Goal: Transaction & Acquisition: Purchase product/service

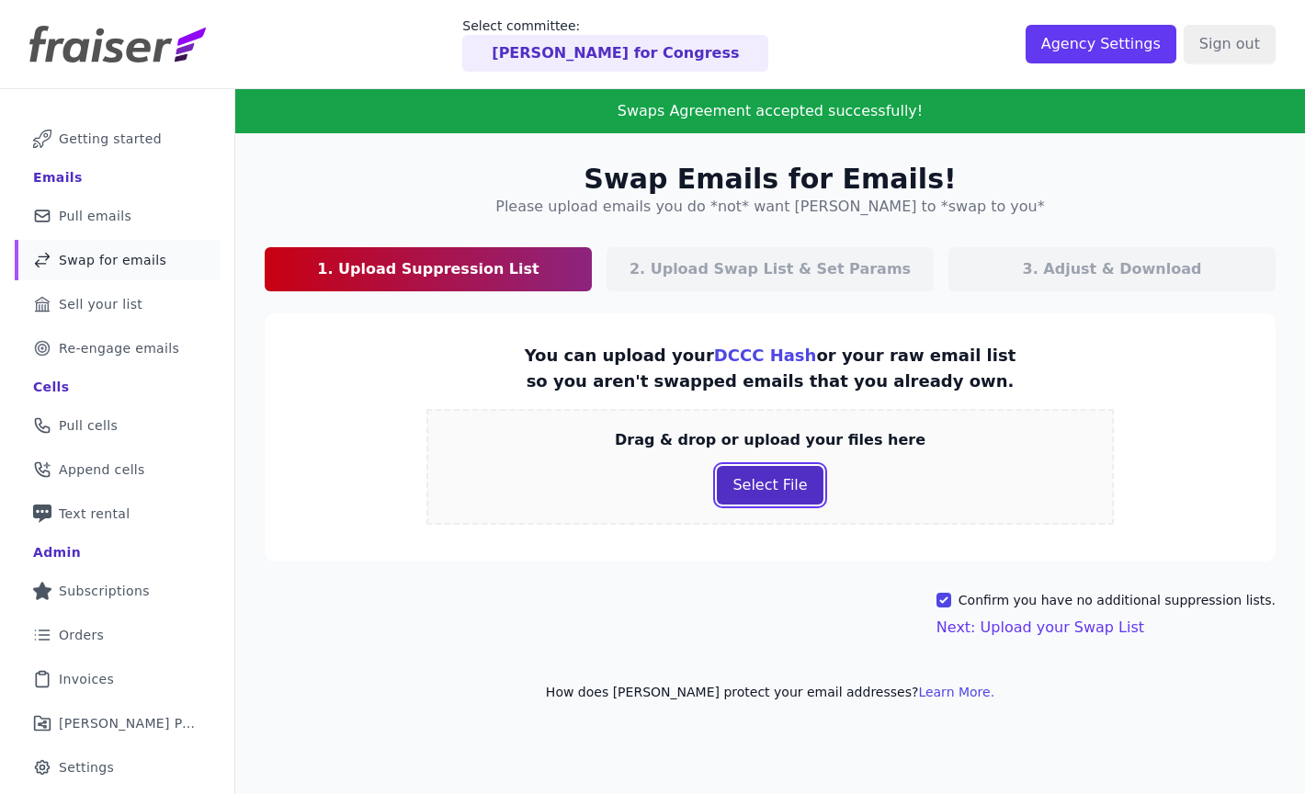
click at [760, 483] on button "Select File" at bounding box center [770, 485] width 106 height 39
click at [752, 359] on link "DCCC Hash" at bounding box center [765, 355] width 103 height 19
click at [754, 488] on button "Select File" at bounding box center [770, 485] width 106 height 39
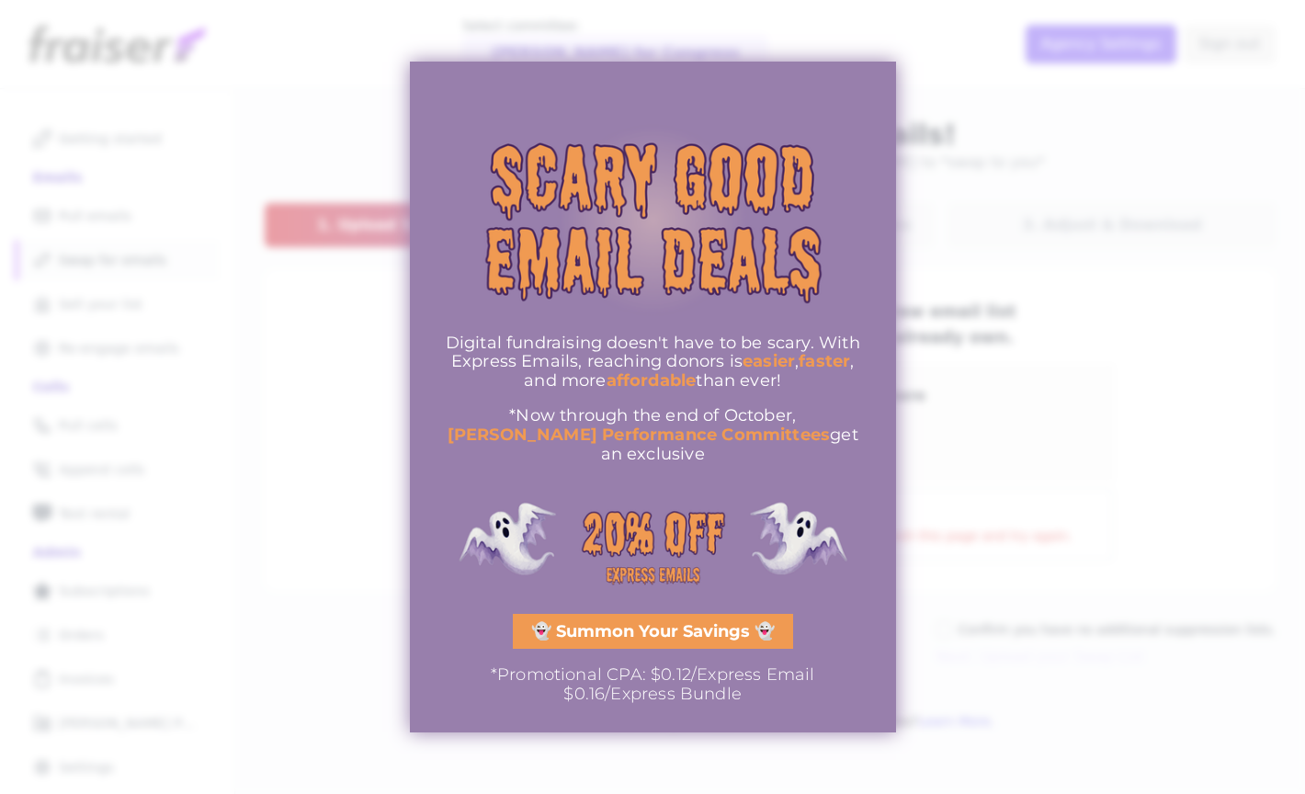
click at [684, 623] on span "👻 Summon Your Savings 👻" at bounding box center [653, 631] width 244 height 17
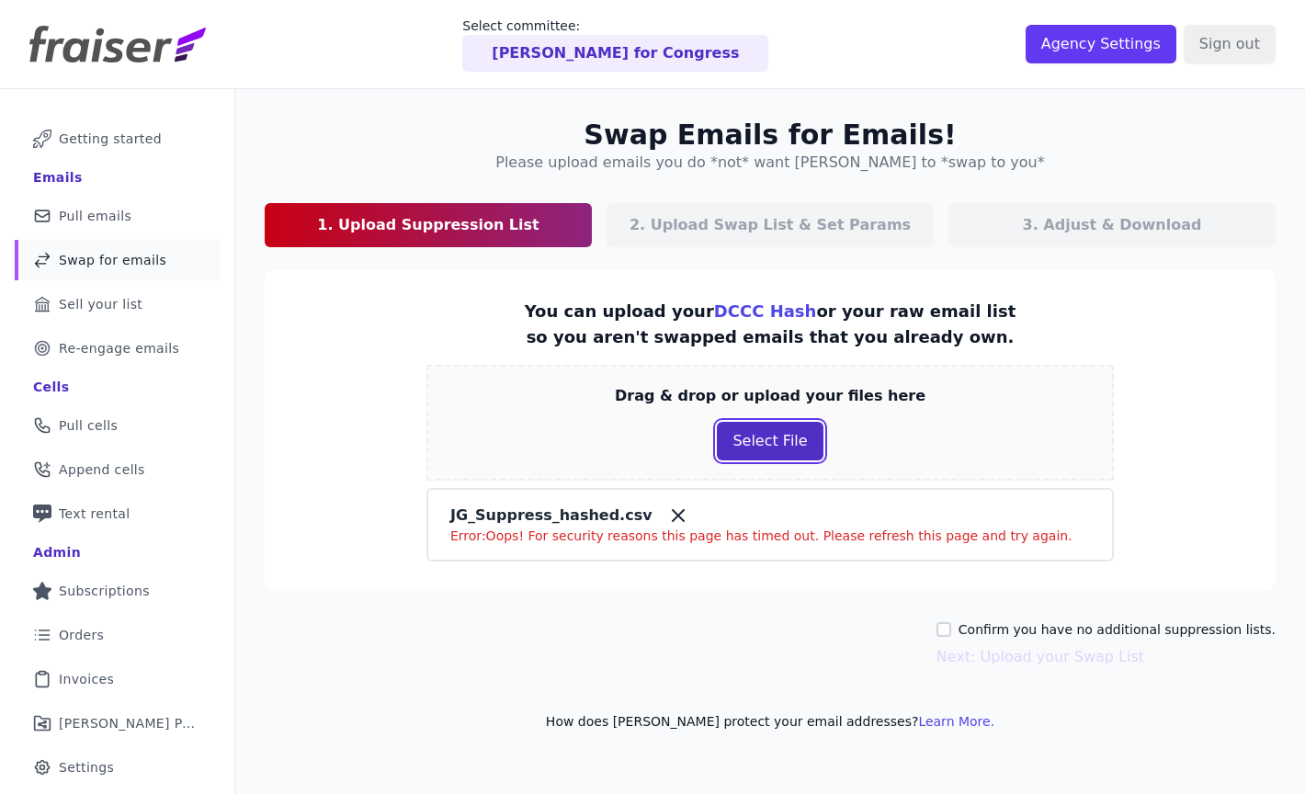
click at [733, 448] on button "Select File" at bounding box center [770, 441] width 106 height 39
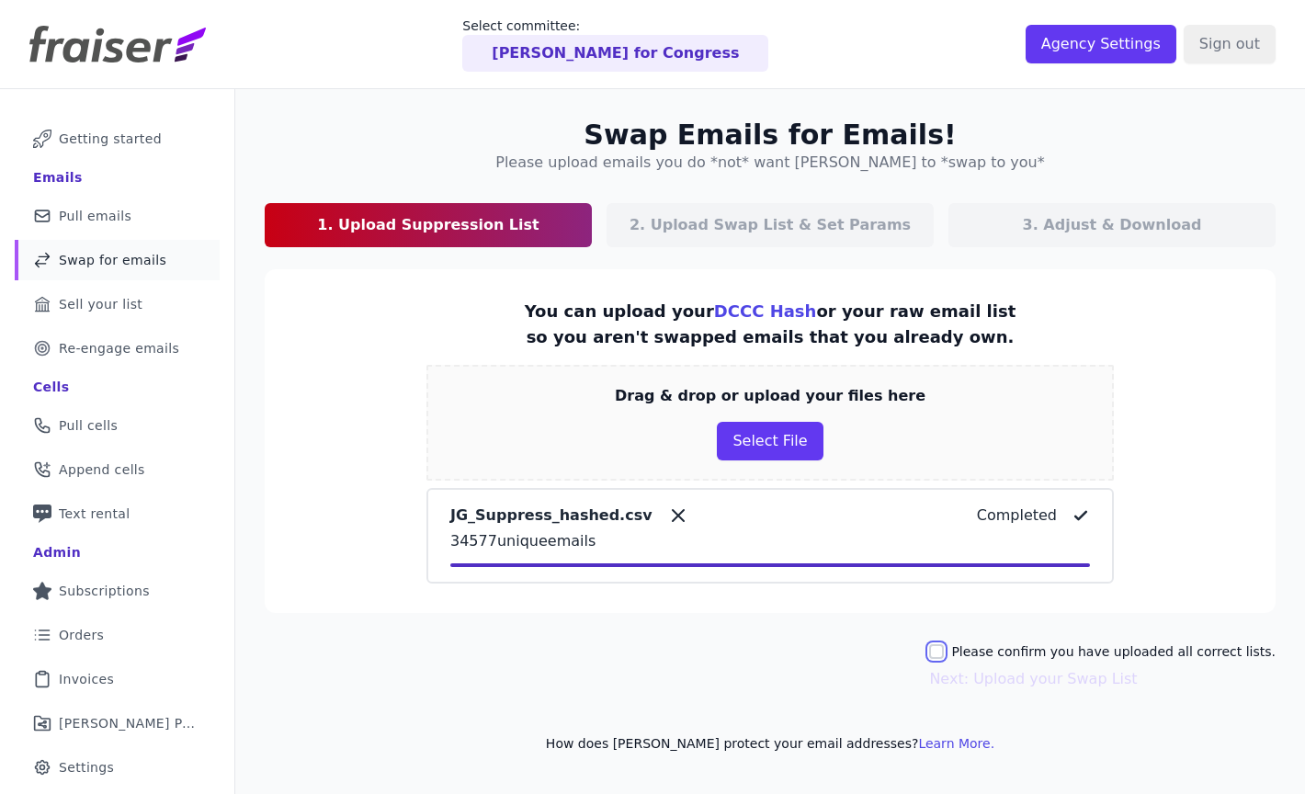
click at [944, 653] on input "Please confirm you have uploaded all correct lists." at bounding box center [936, 651] width 15 height 15
checkbox input "true"
click at [1014, 677] on link "Next: Upload your Swap List" at bounding box center [1033, 678] width 208 height 17
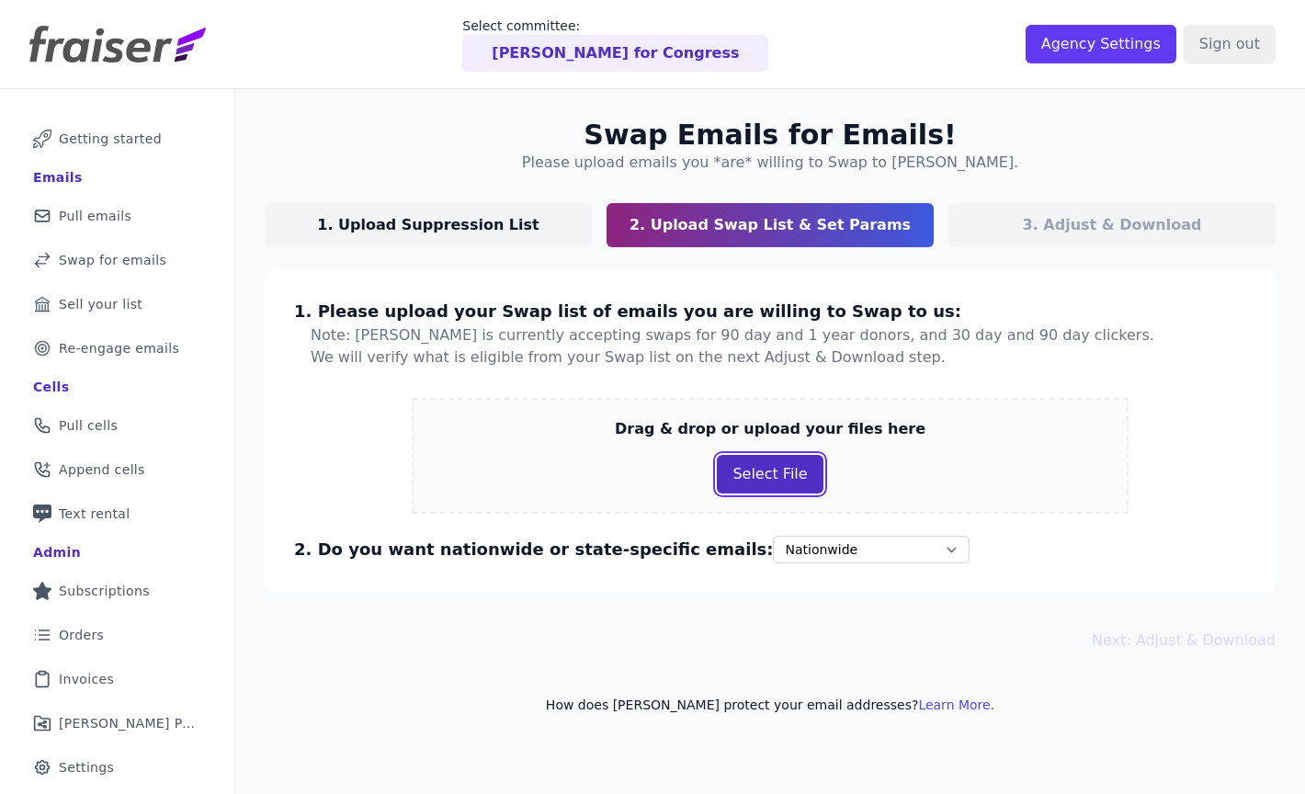
click at [745, 480] on button "Select File" at bounding box center [770, 474] width 106 height 39
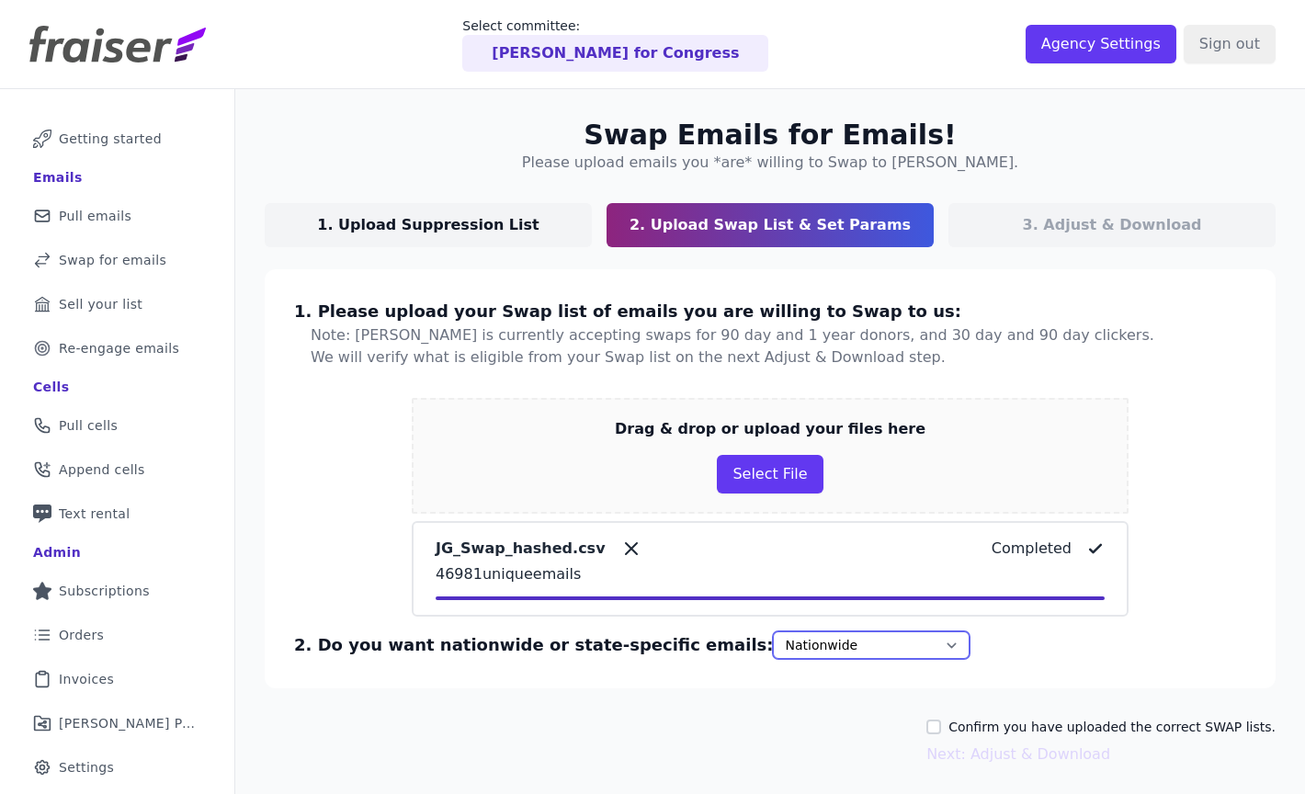
click at [777, 647] on select "Nationwide State, then nationwide" at bounding box center [871, 645] width 197 height 28
select select "regional"
click at [773, 631] on select "Nationwide State, then nationwide" at bounding box center [871, 645] width 197 height 28
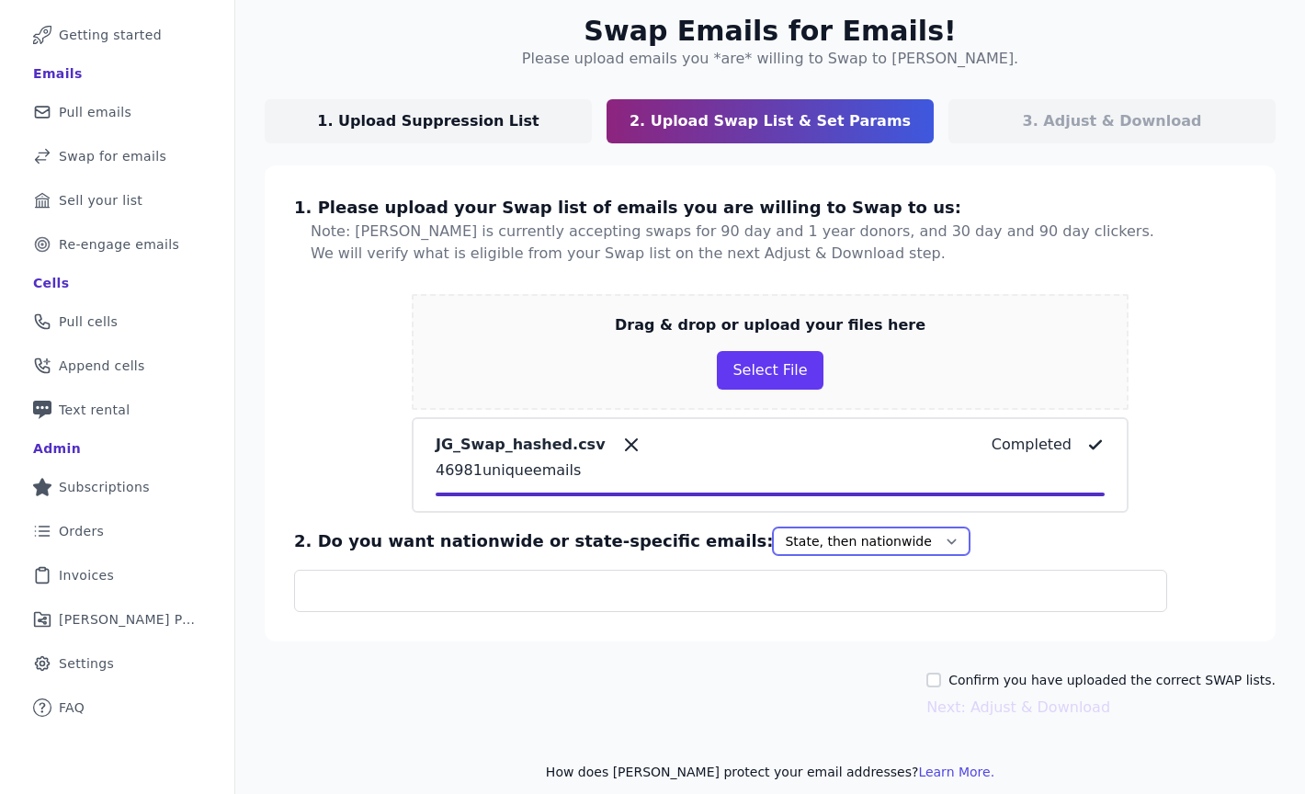
scroll to position [120, 0]
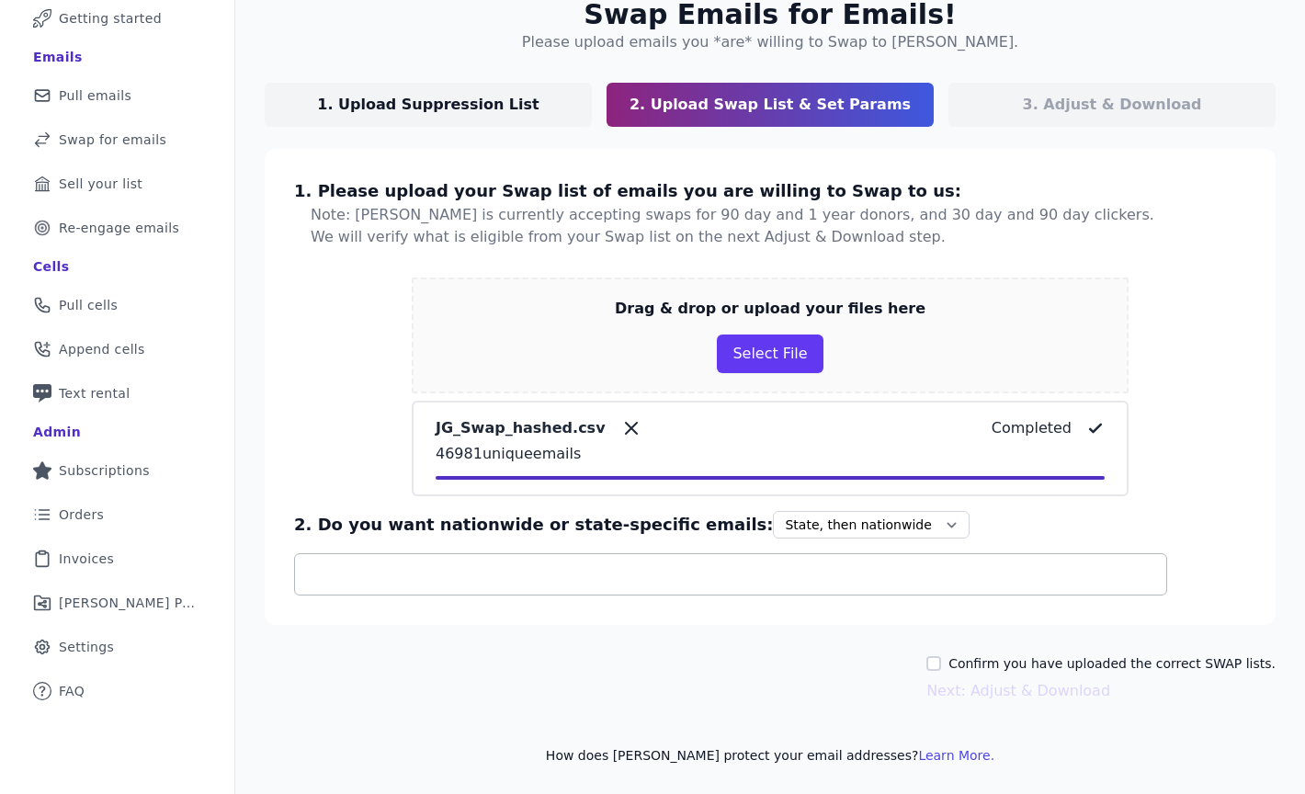
click at [770, 574] on input "text" at bounding box center [738, 574] width 857 height 22
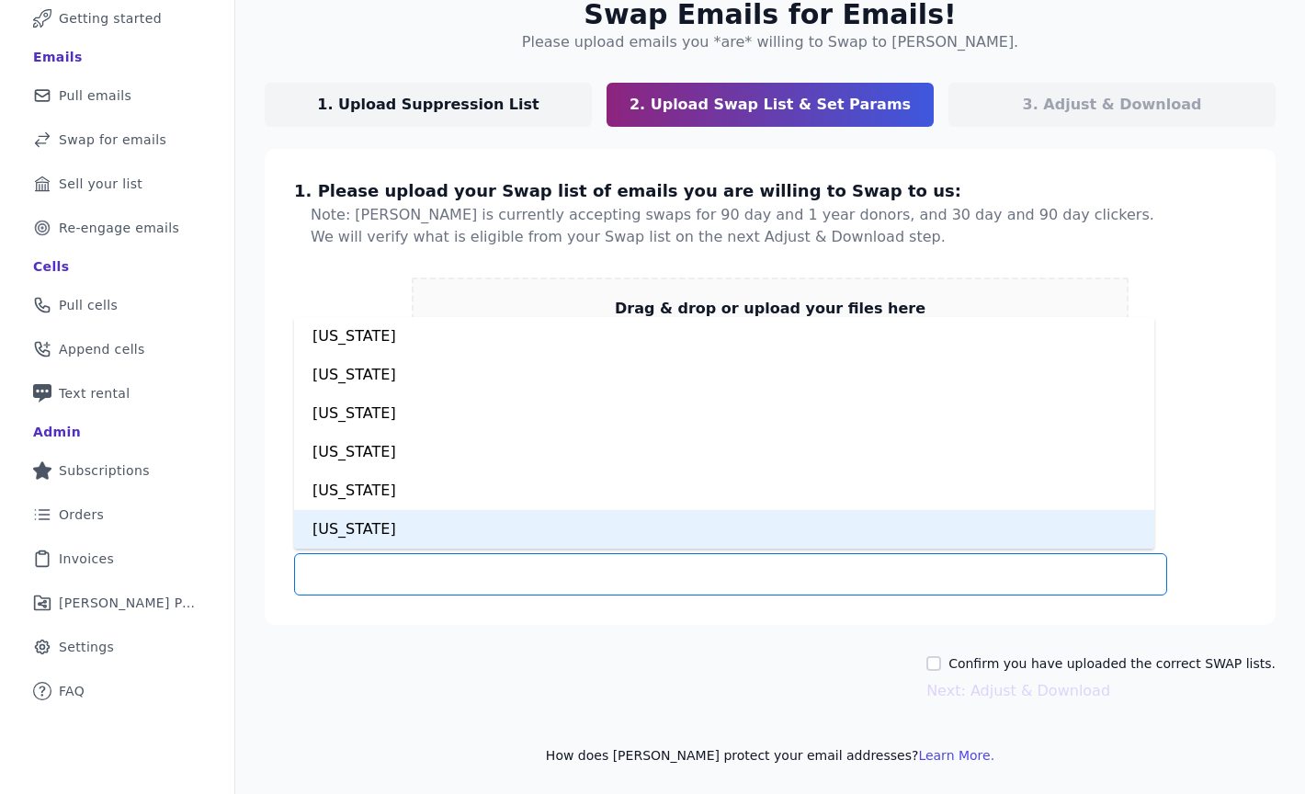
click at [706, 522] on div "California" at bounding box center [724, 529] width 860 height 39
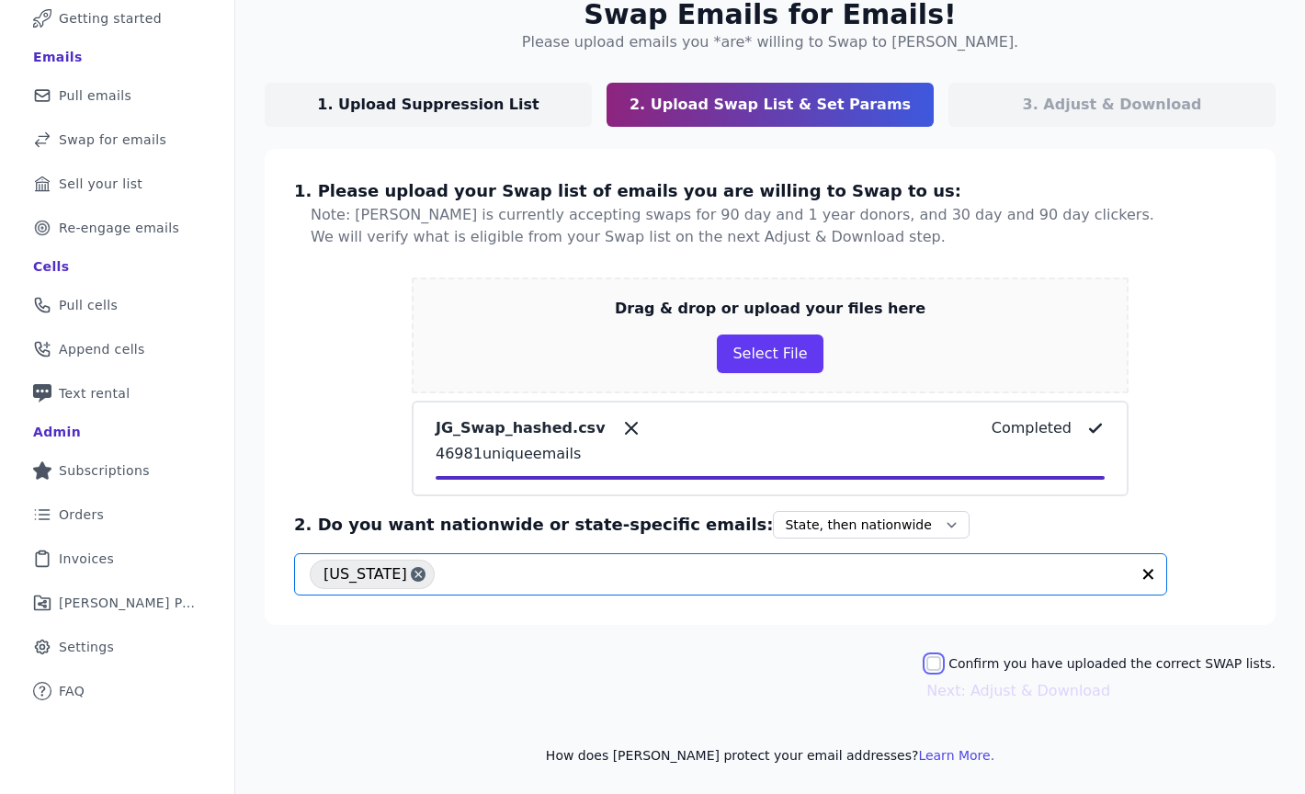
click at [938, 659] on input "Confirm you have uploaded the correct SWAP lists." at bounding box center [934, 663] width 15 height 15
checkbox input "true"
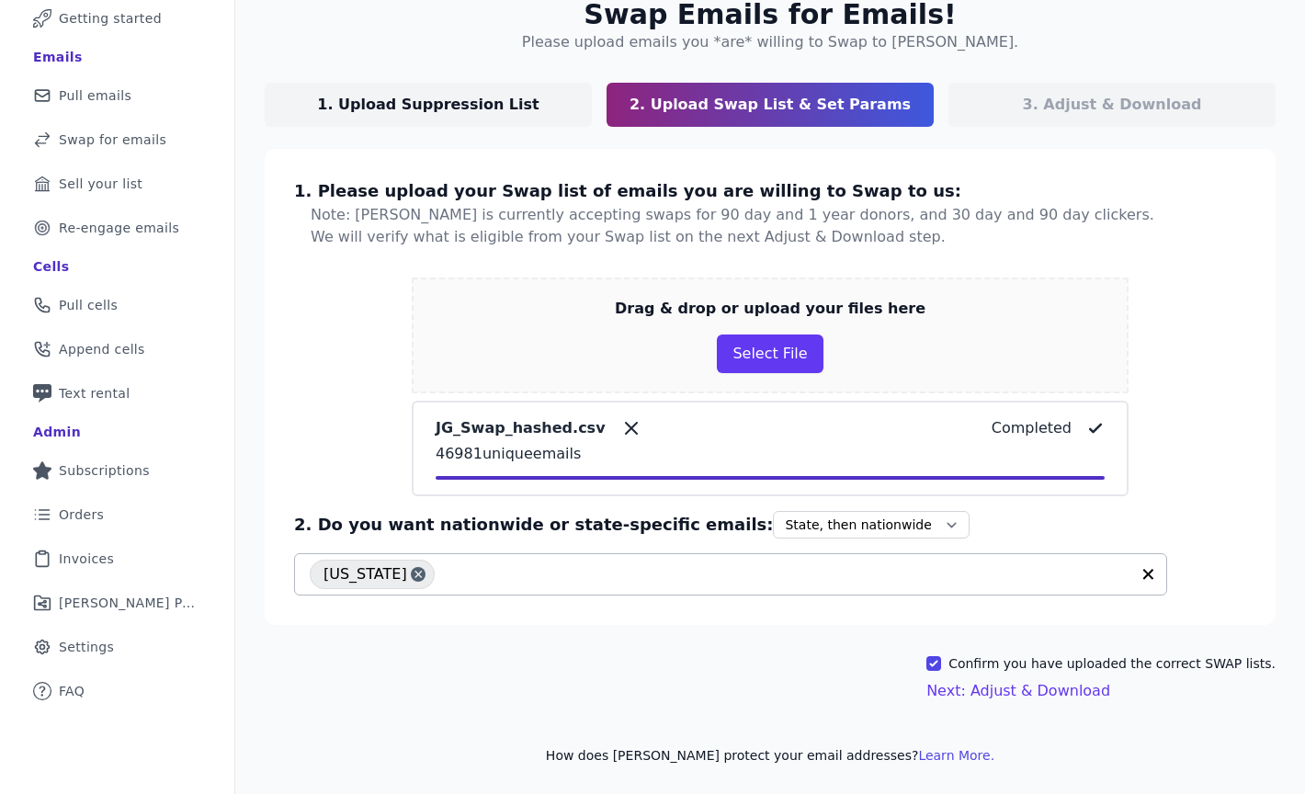
click at [689, 573] on input "text" at bounding box center [787, 574] width 686 height 22
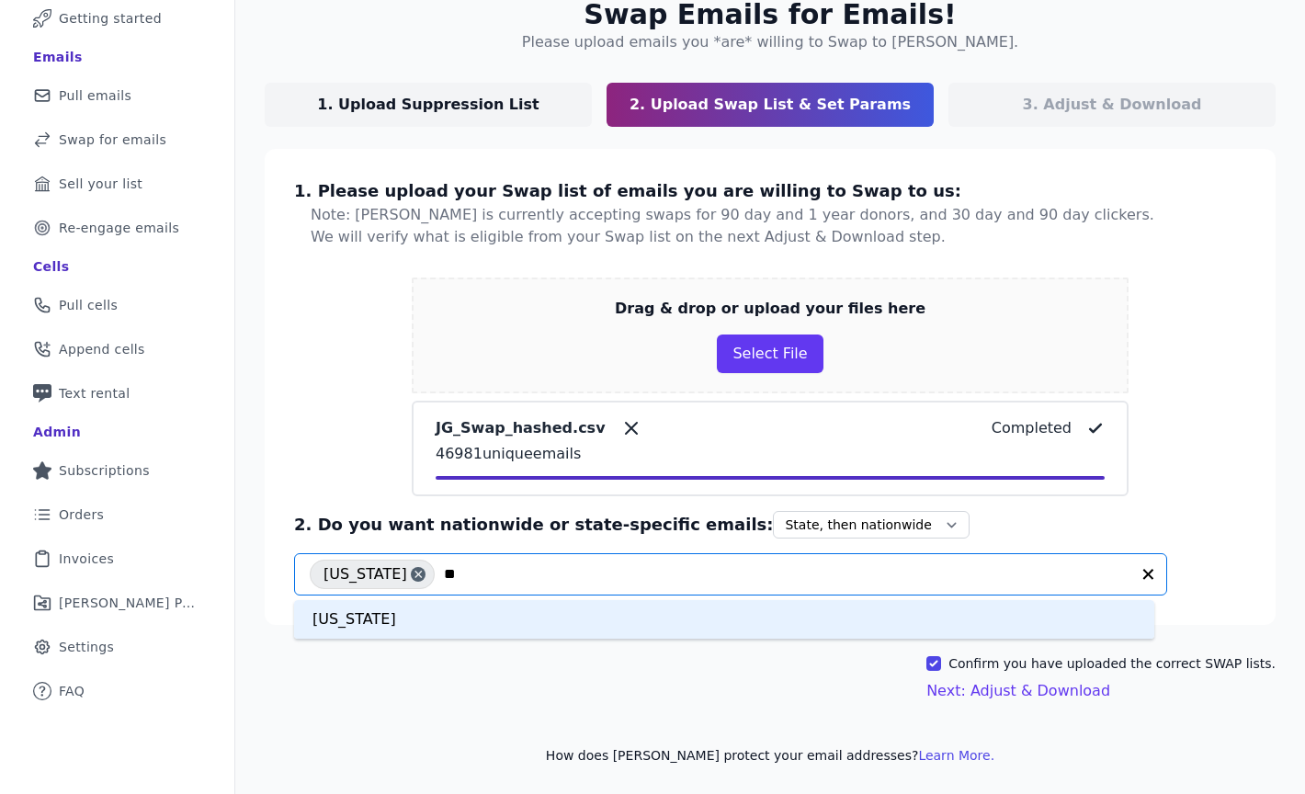
type input "*"
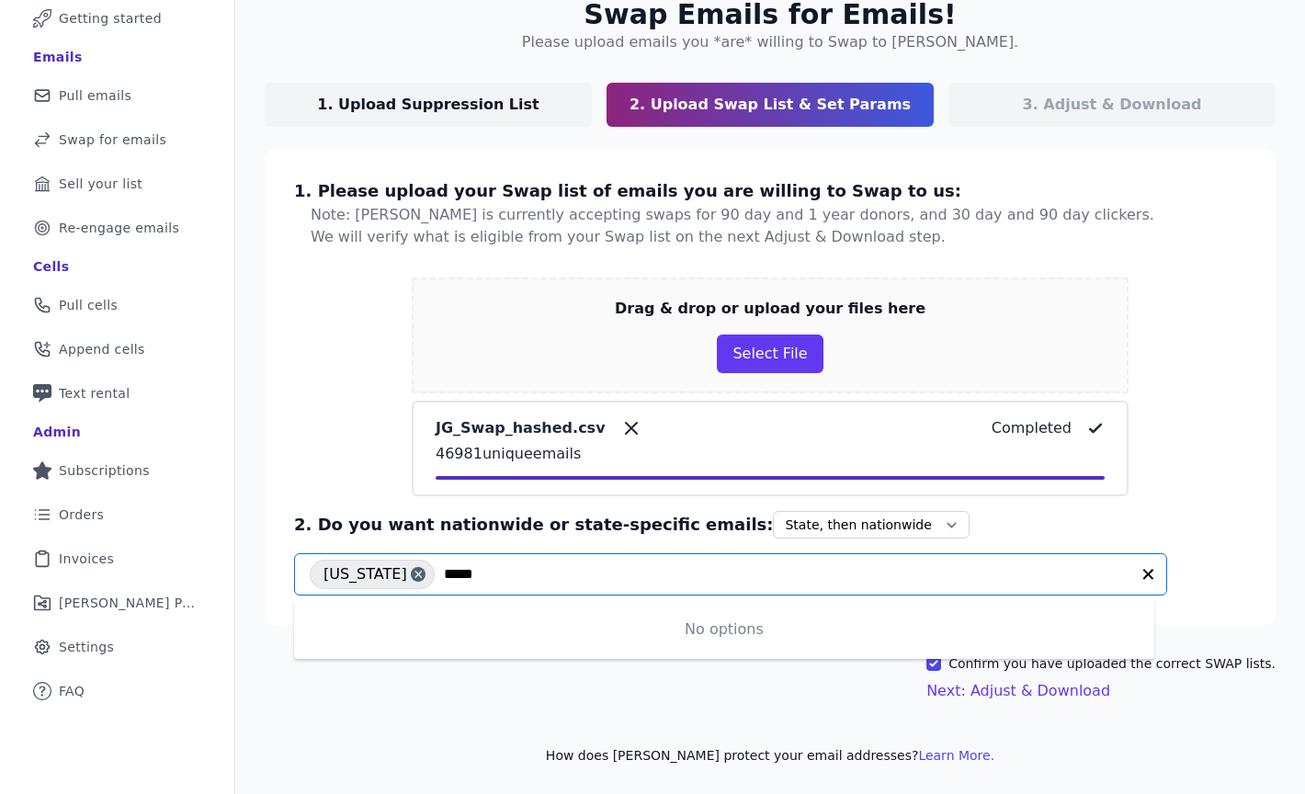
type input "******"
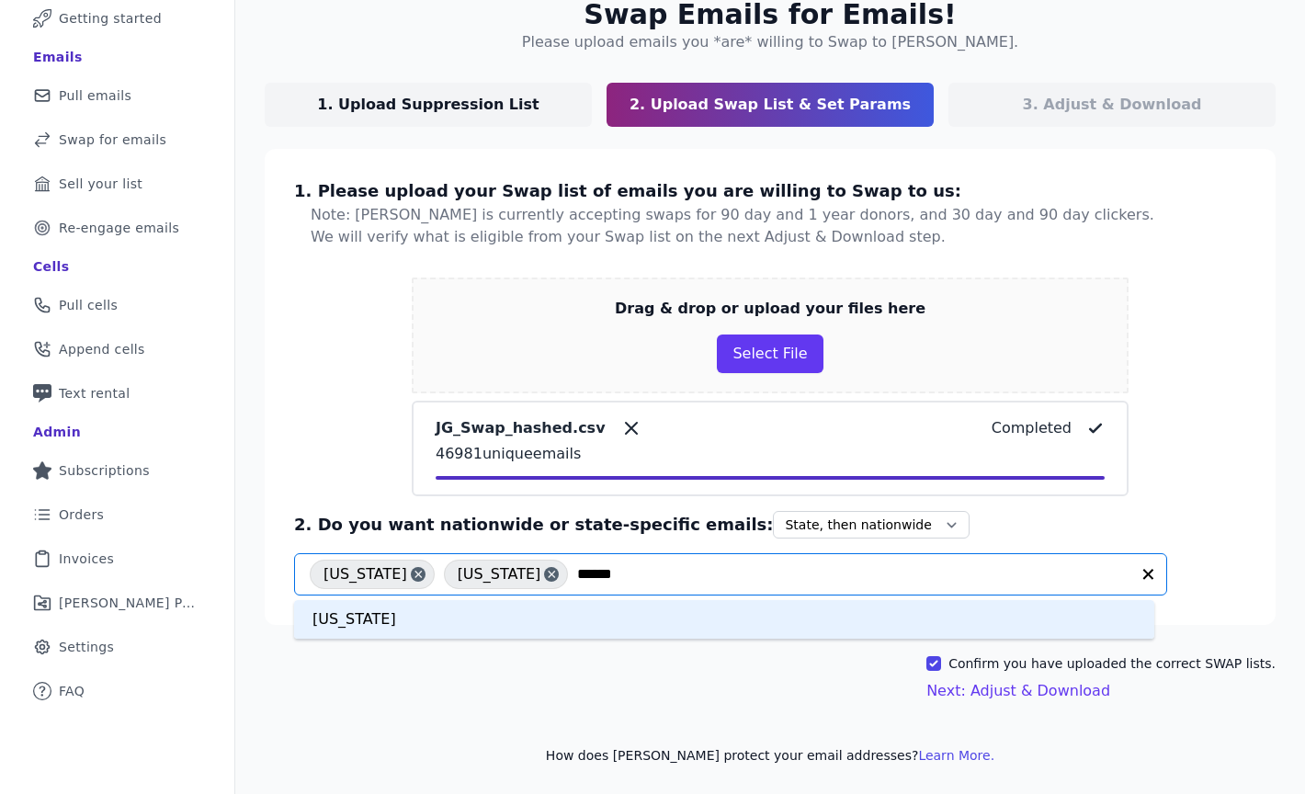
type input "*******"
type input "*********"
click at [551, 610] on div "North Carolina" at bounding box center [724, 619] width 860 height 39
type input "********"
click at [773, 600] on div "New York" at bounding box center [724, 619] width 860 height 39
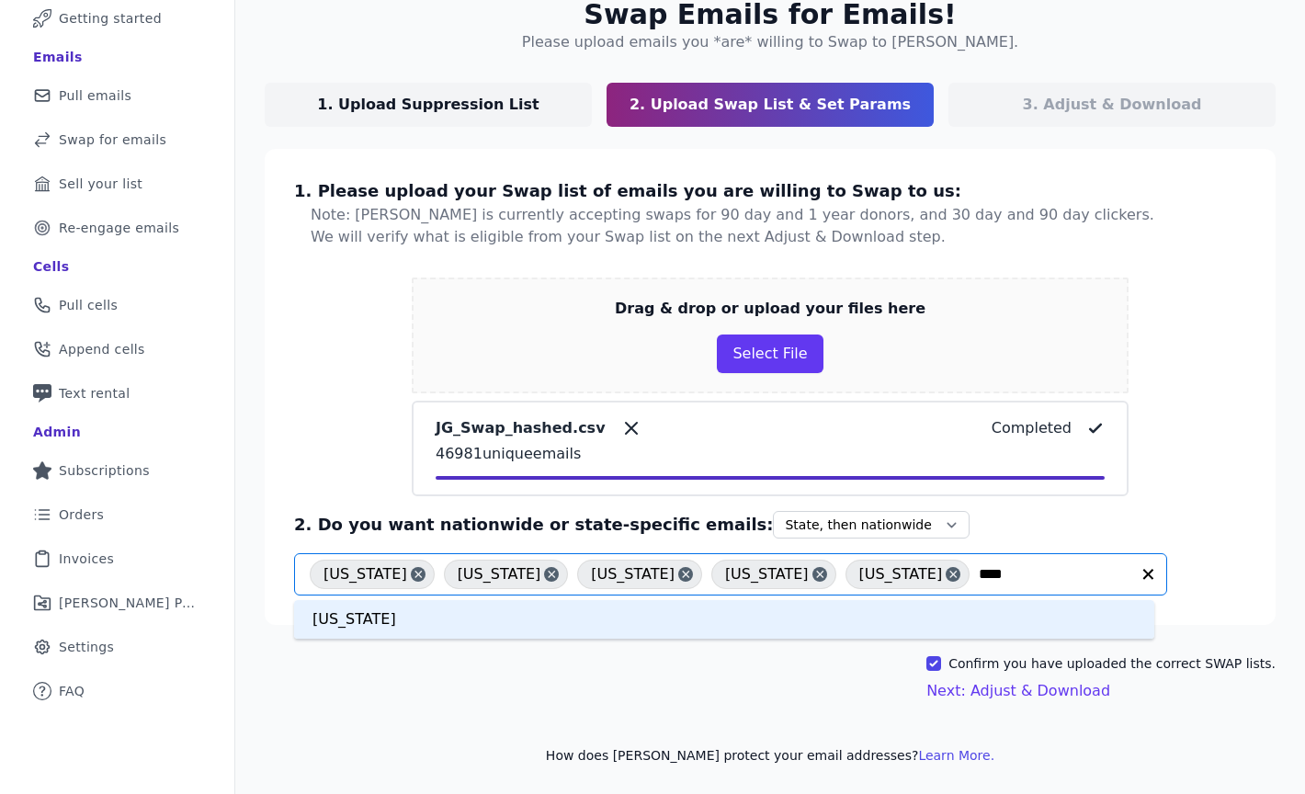
type input "*****"
click at [871, 608] on div "Texas" at bounding box center [724, 619] width 860 height 39
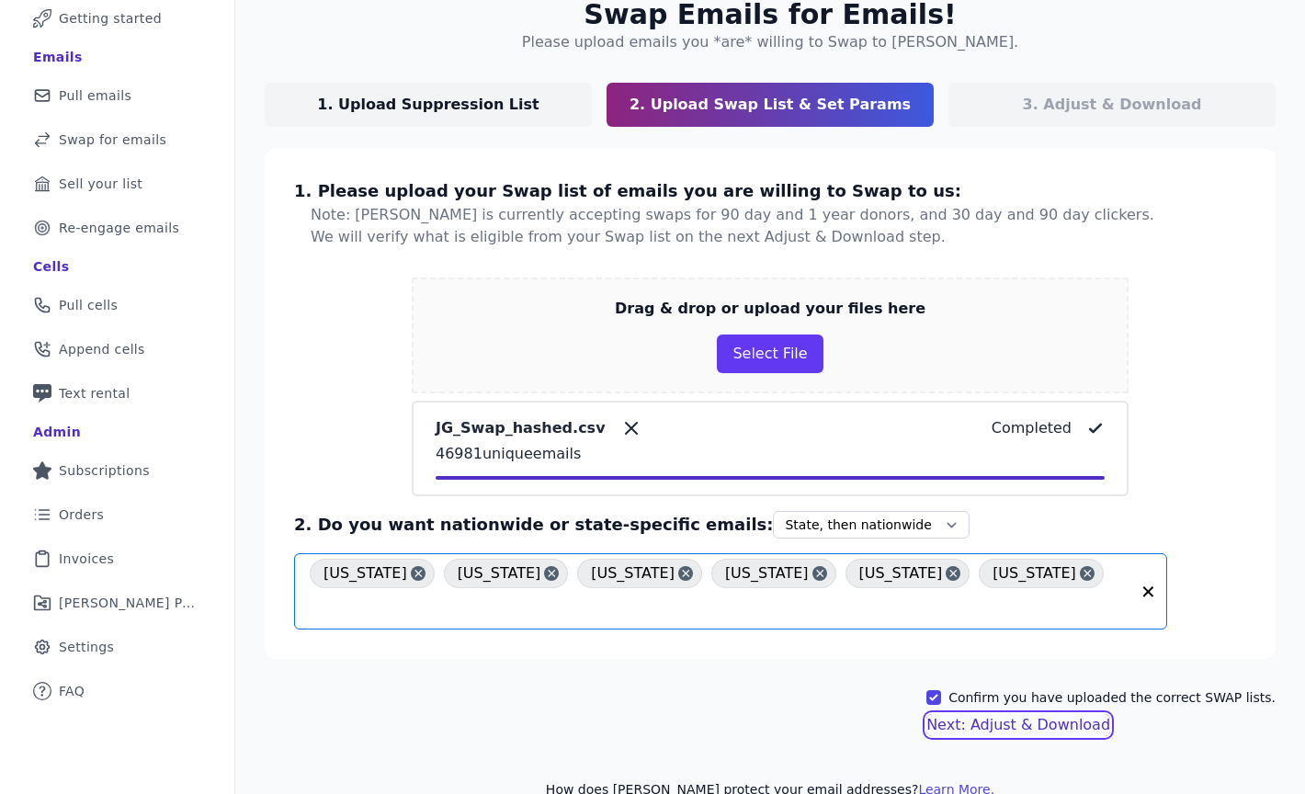
click at [1009, 714] on button "Next: Adjust & Download" at bounding box center [1019, 725] width 184 height 22
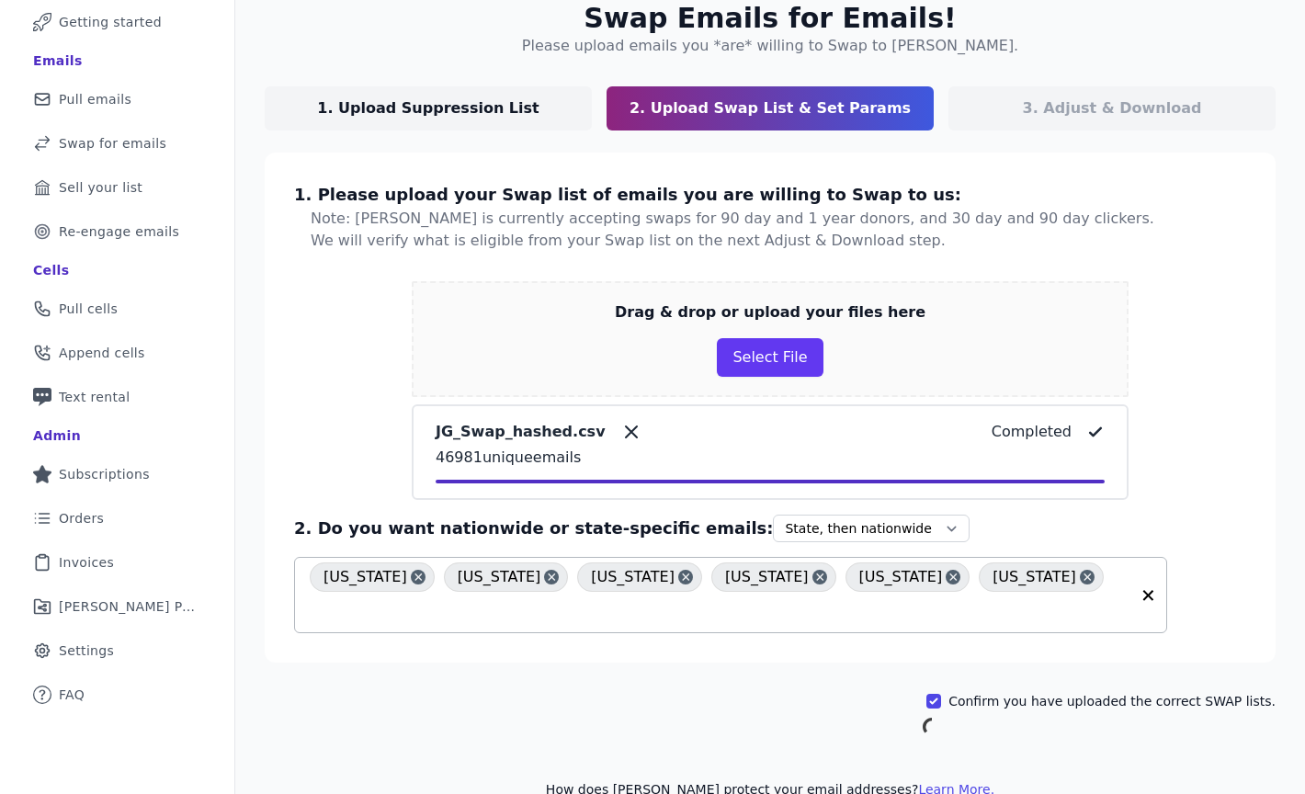
scroll to position [89, 0]
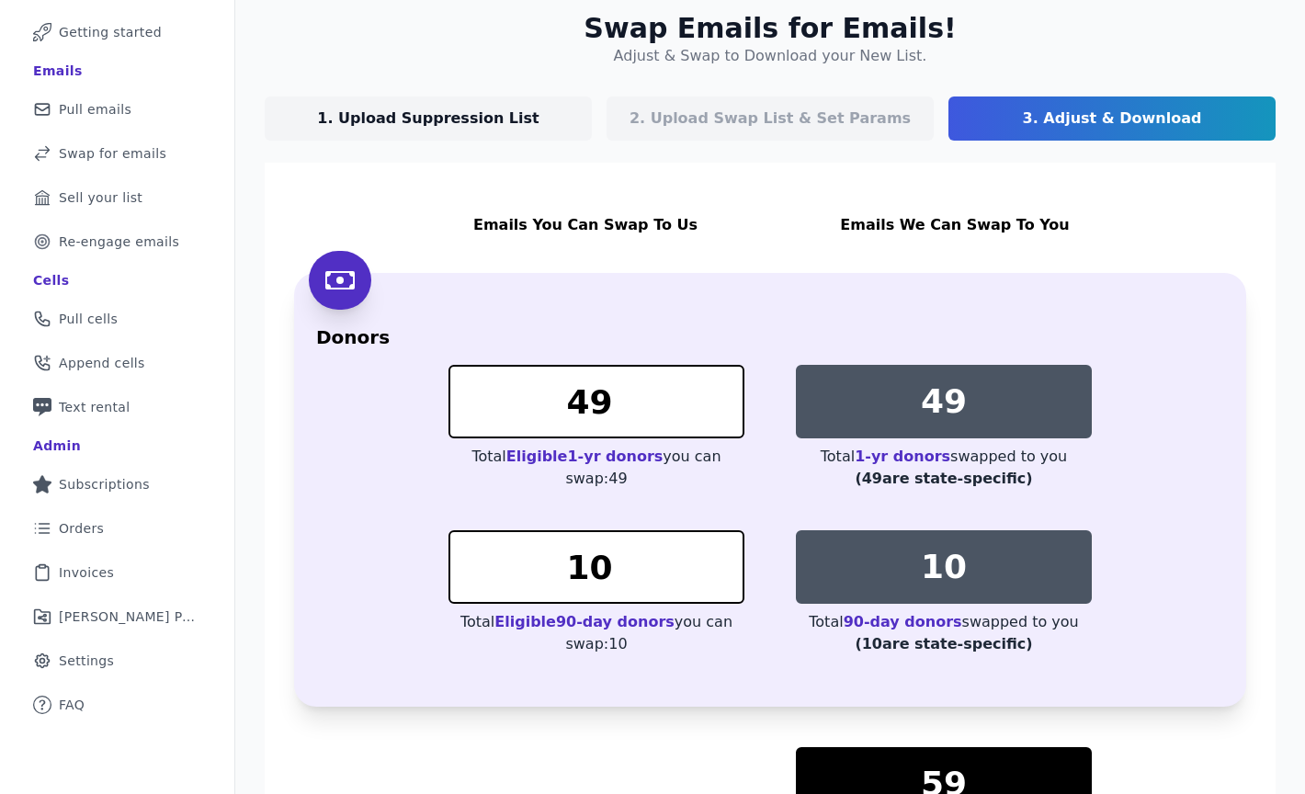
scroll to position [245, 0]
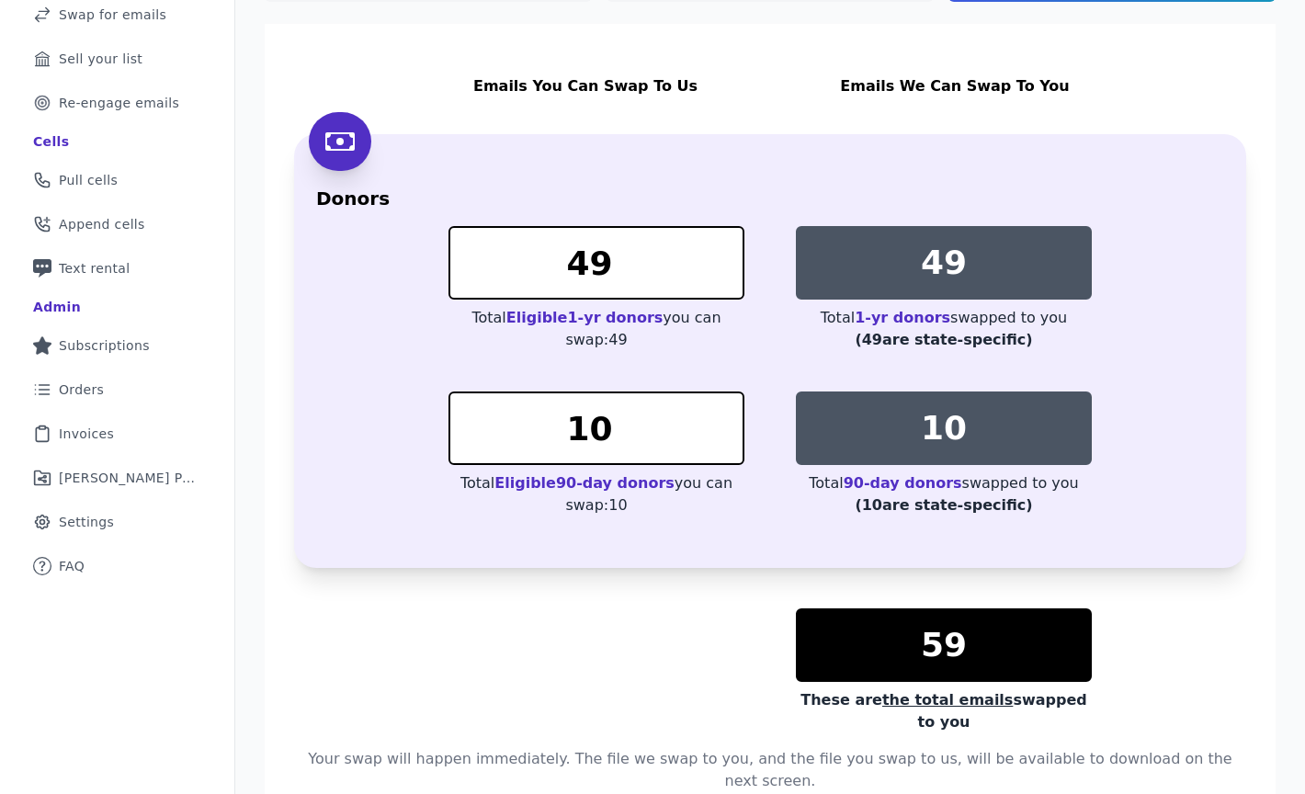
click at [961, 628] on div "59" at bounding box center [944, 645] width 296 height 74
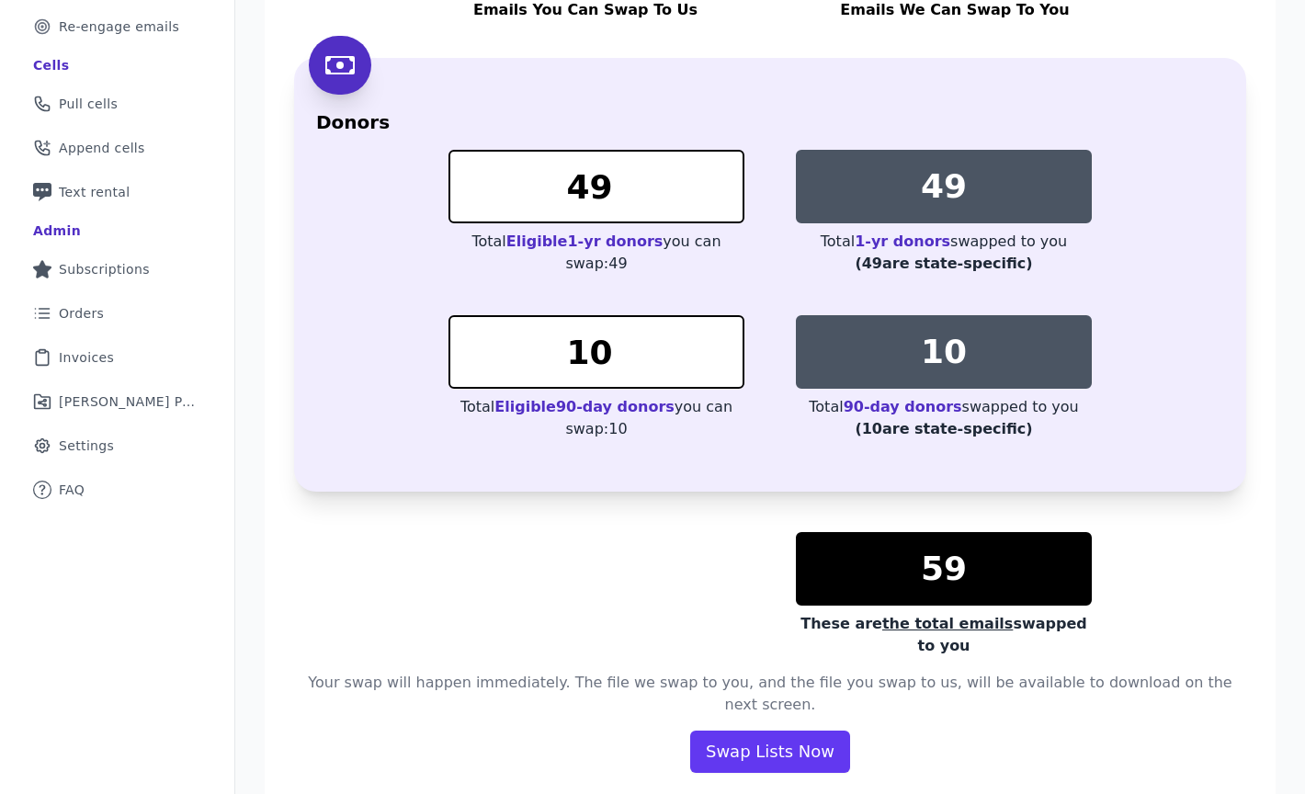
scroll to position [337, 0]
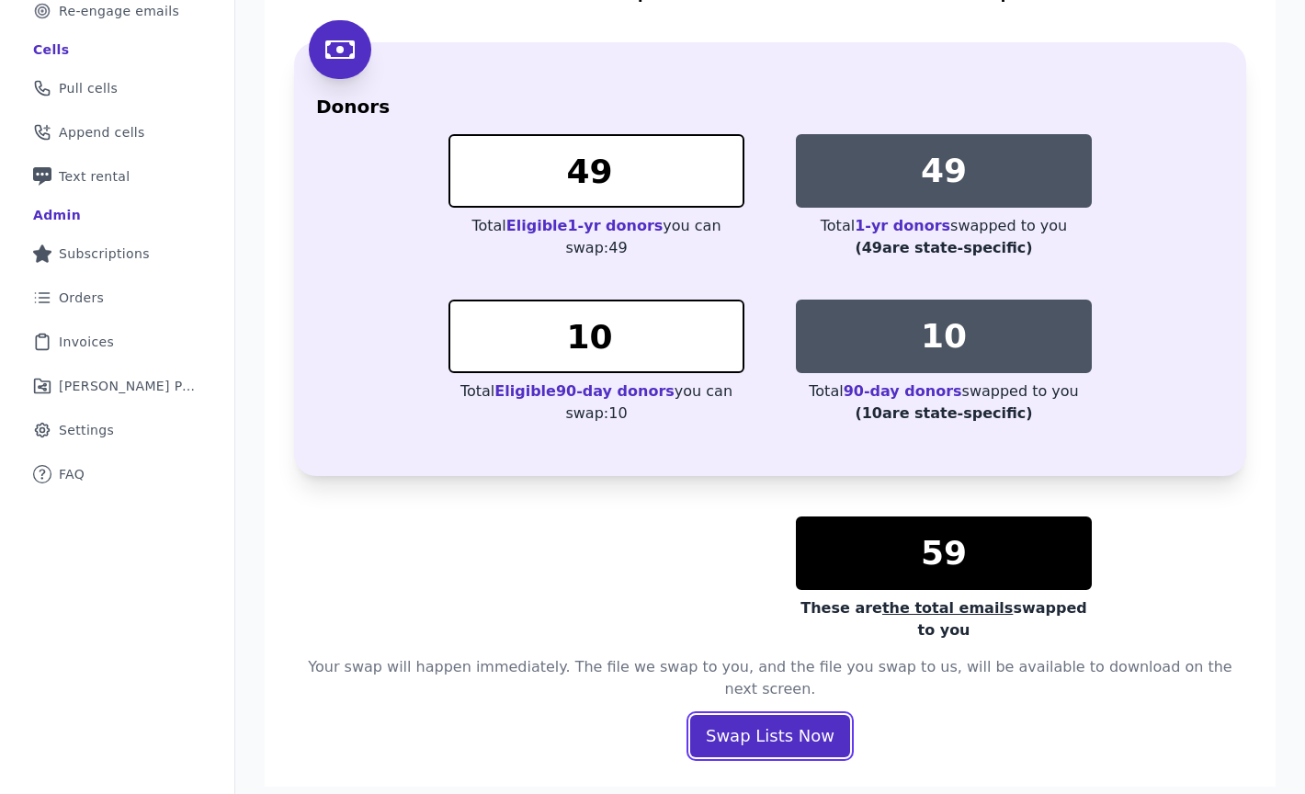
click at [785, 719] on button "Swap Lists Now" at bounding box center [770, 736] width 160 height 42
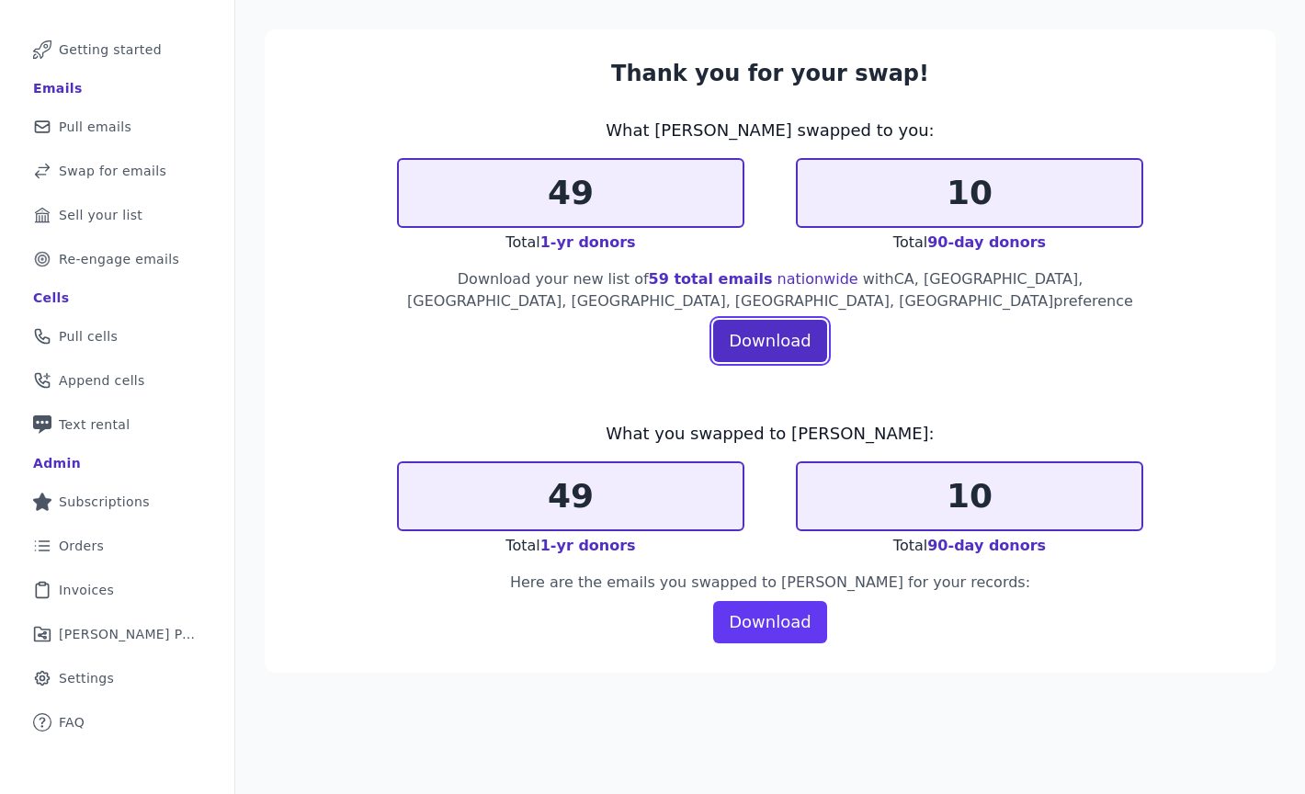
click at [778, 320] on link "Download" at bounding box center [769, 341] width 113 height 42
click at [768, 572] on p "Here are the emails you swapped to Fraiser for your records:" at bounding box center [770, 583] width 746 height 22
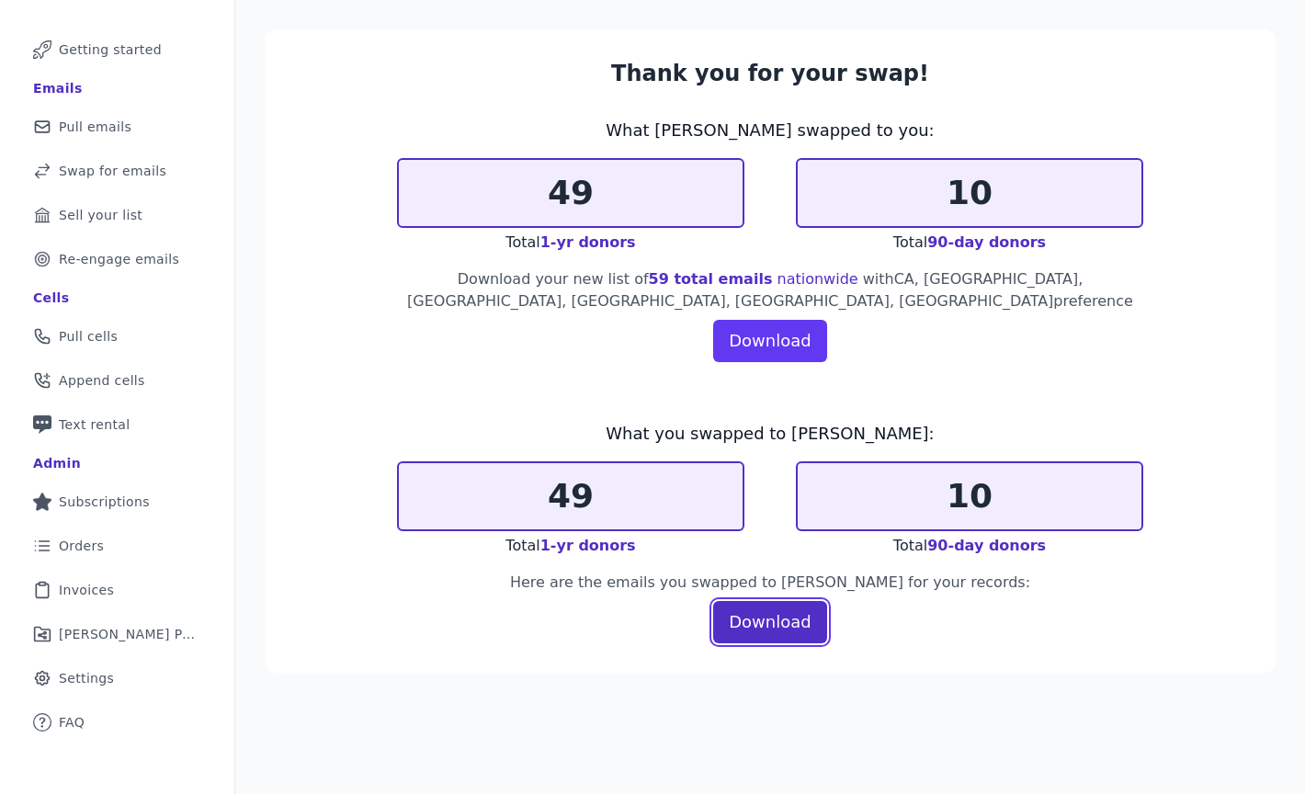
click at [770, 617] on link "Download" at bounding box center [769, 622] width 113 height 42
click at [562, 490] on p "49" at bounding box center [571, 496] width 344 height 37
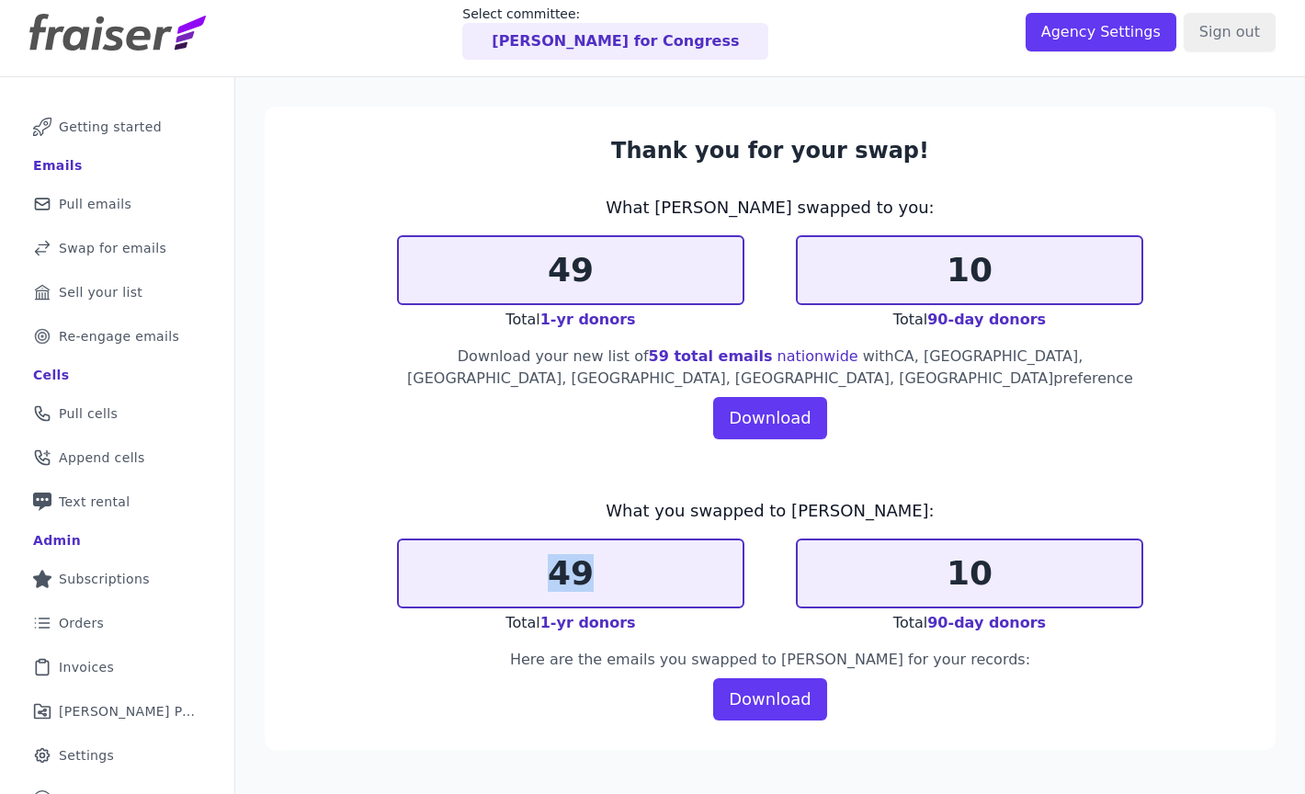
scroll to position [0, 0]
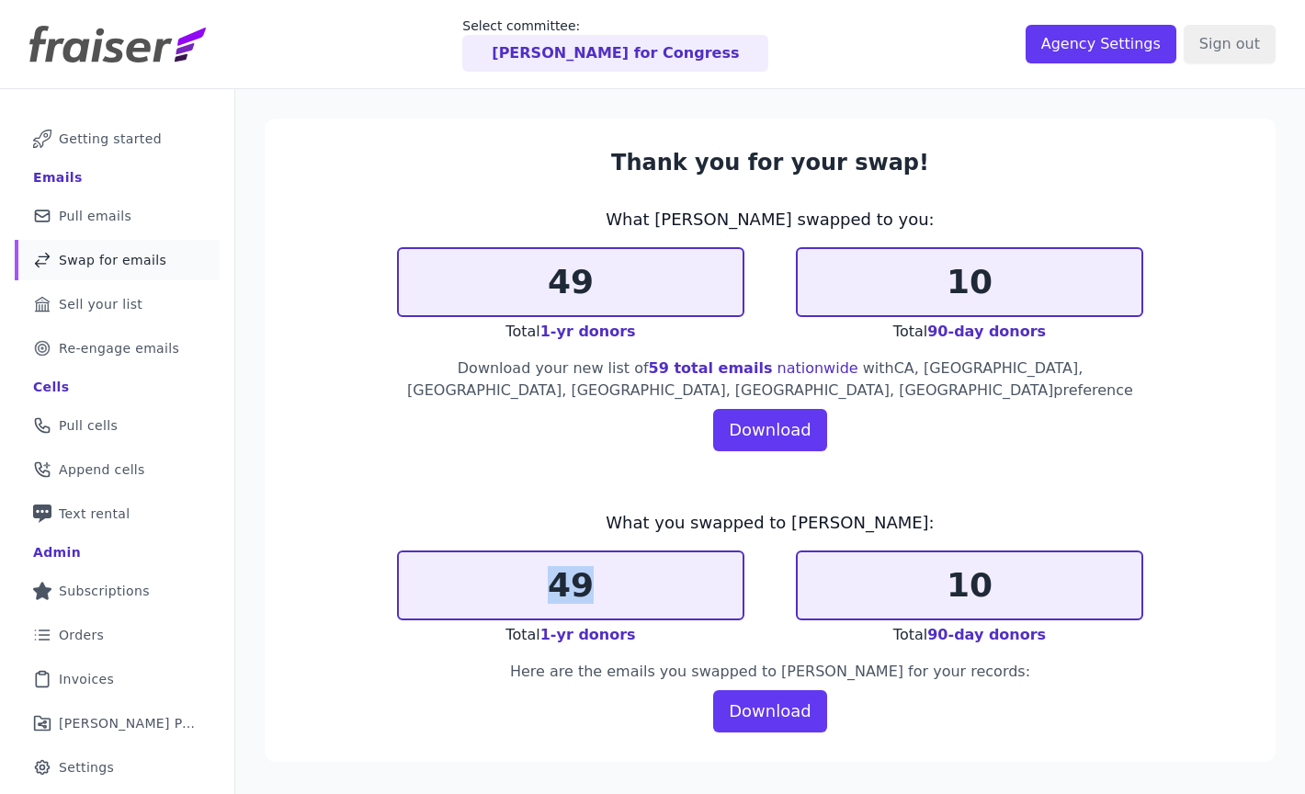
click at [70, 261] on span "Swap for emails" at bounding box center [113, 260] width 108 height 18
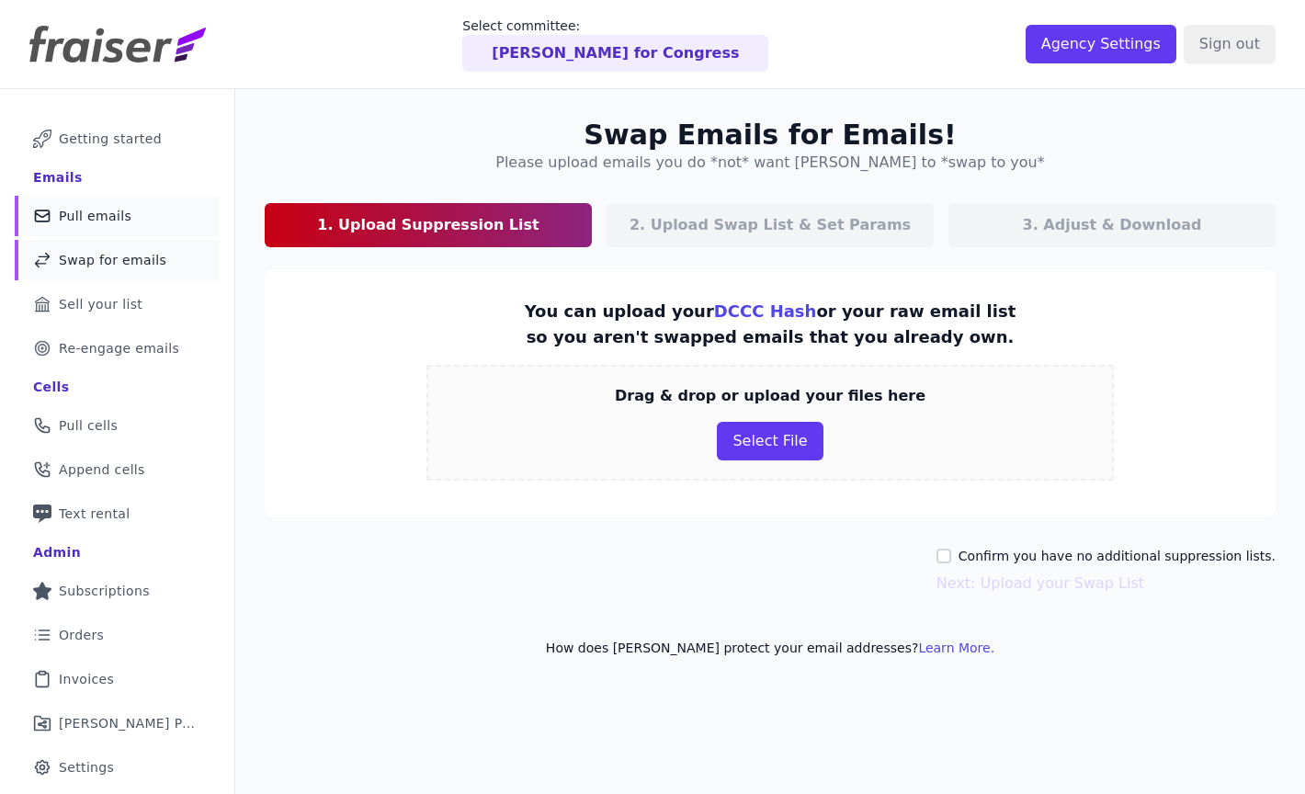
click at [83, 210] on span "Pull emails" at bounding box center [95, 216] width 73 height 18
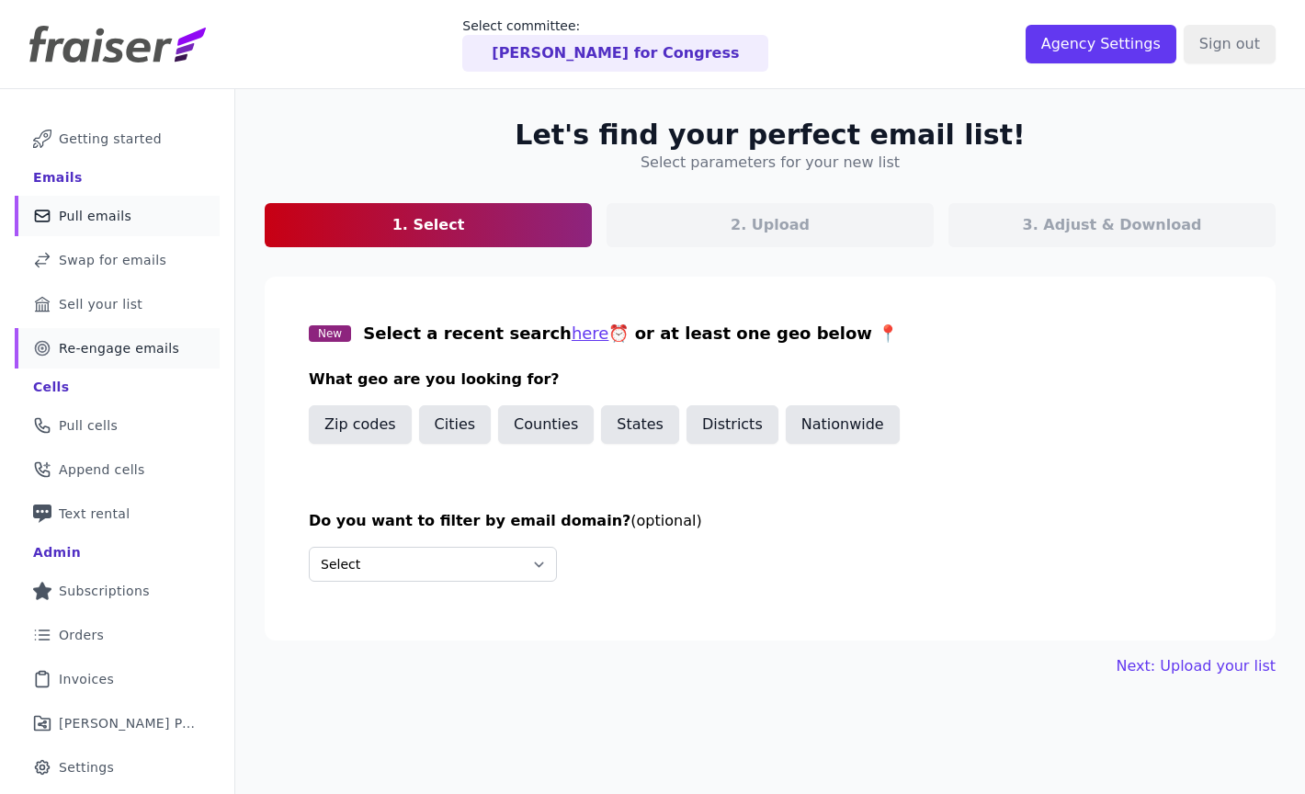
click at [130, 352] on span "Re-engage emails" at bounding box center [119, 348] width 120 height 18
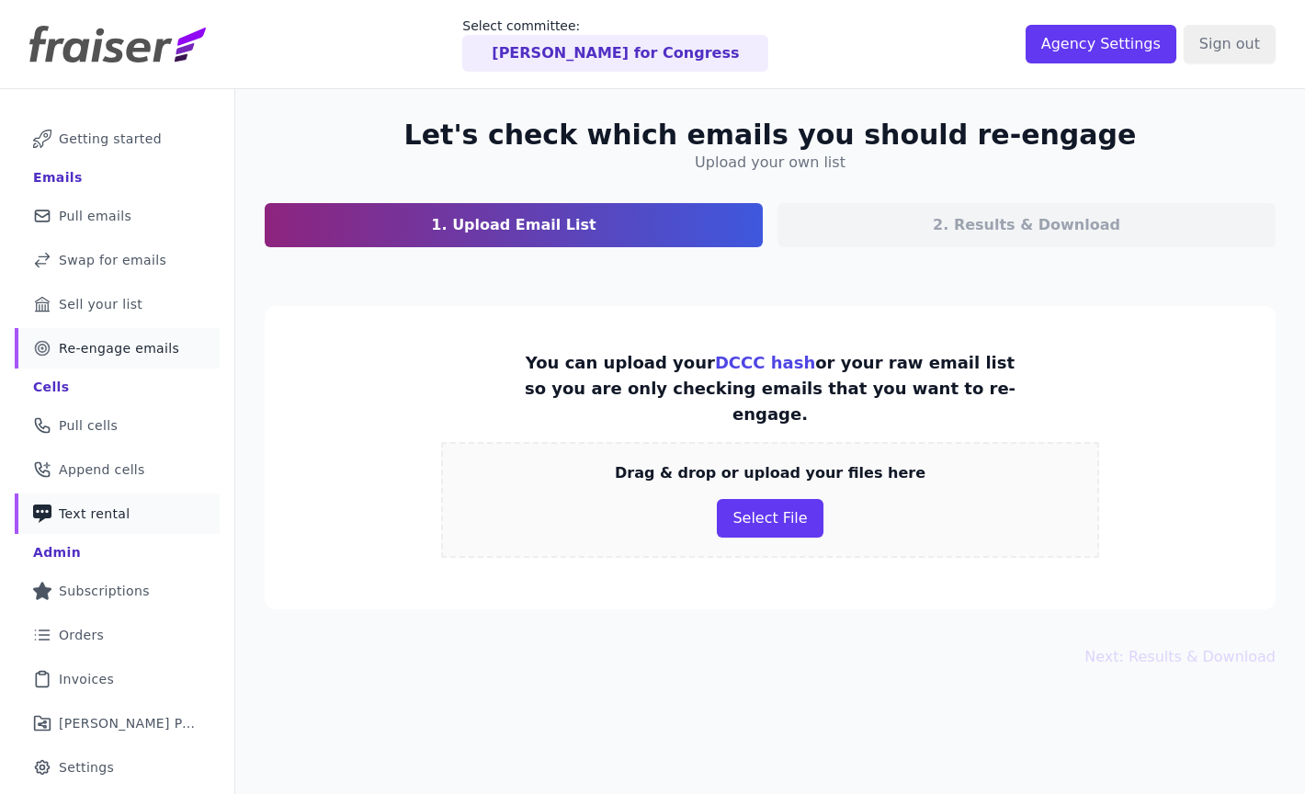
click at [142, 513] on link "Phone Icon with a plus sign Outline of a phone with a plus sign Text rental" at bounding box center [117, 514] width 205 height 40
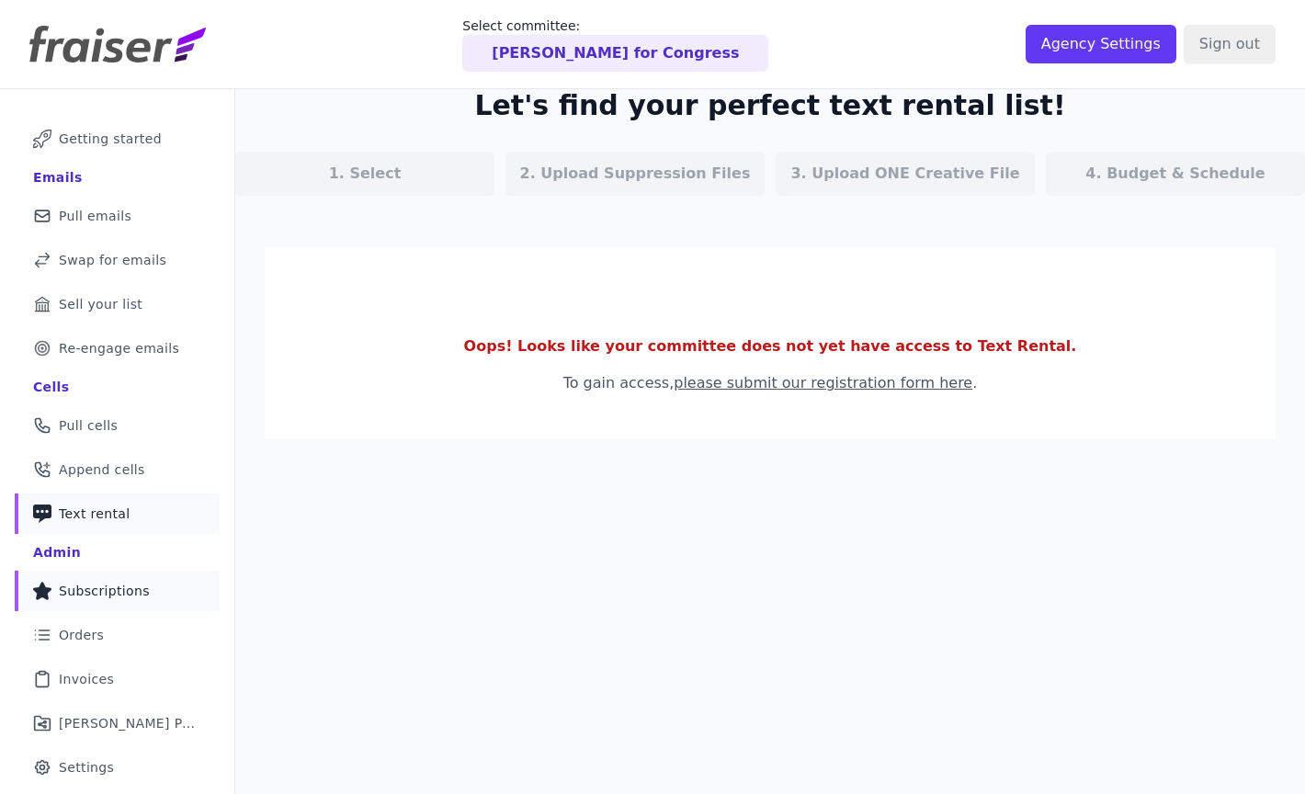
click at [136, 592] on span "Subscriptions" at bounding box center [104, 591] width 91 height 18
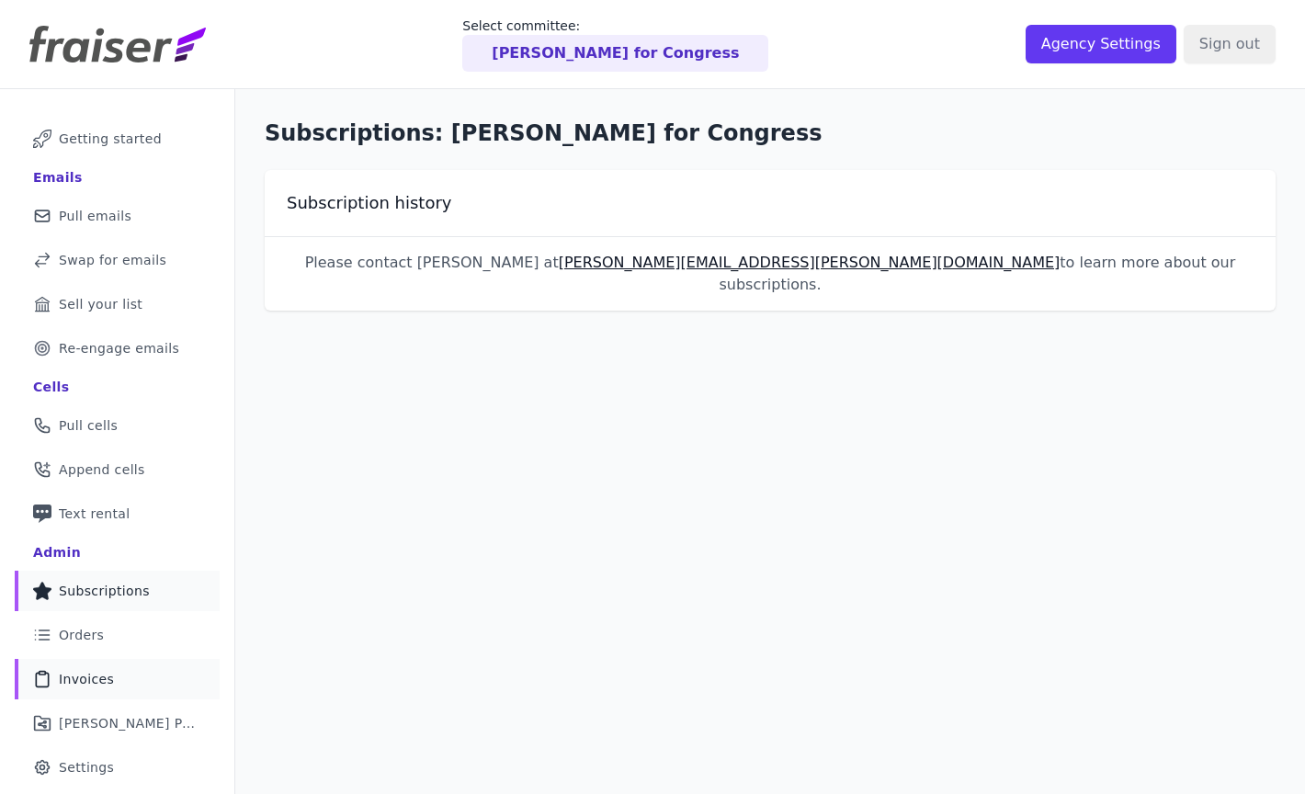
click at [94, 692] on link "Clipboard Icon Outline of a clipboard Invoices" at bounding box center [117, 679] width 205 height 40
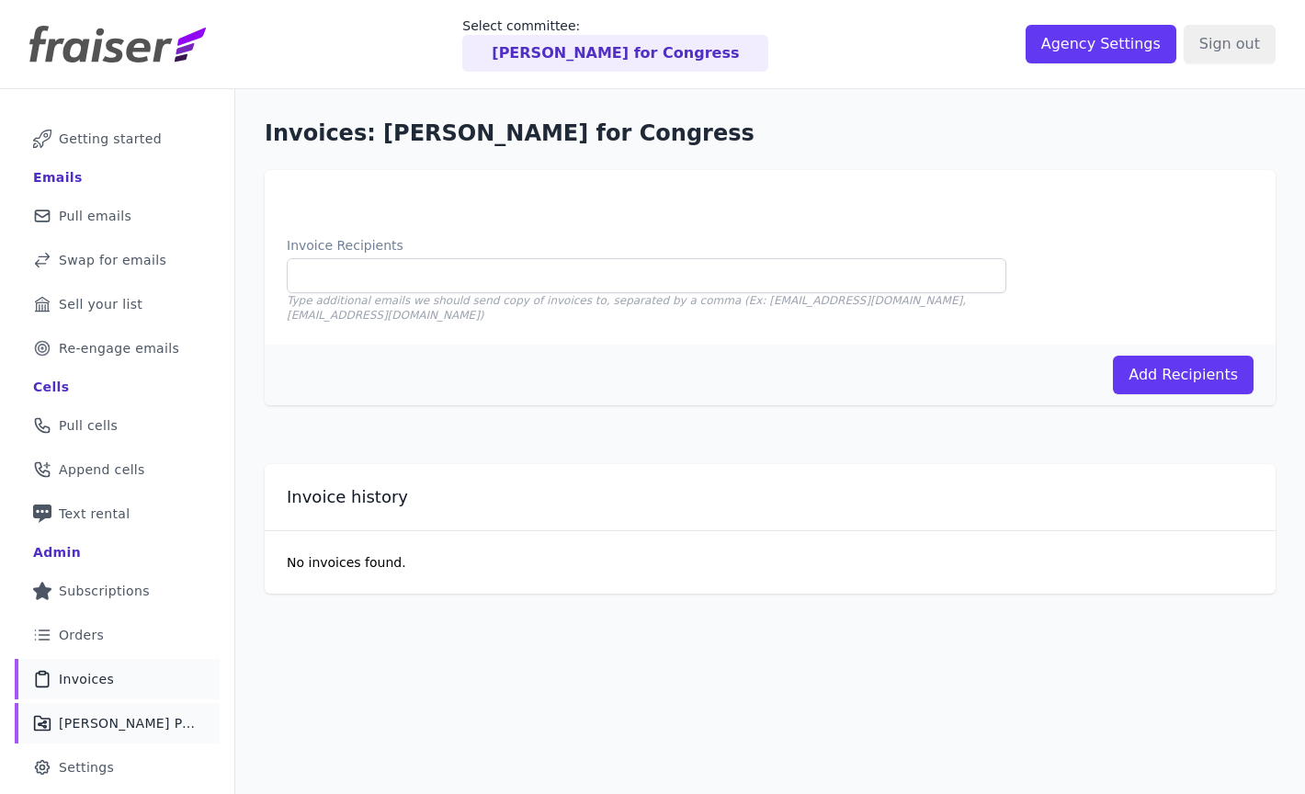
click at [132, 722] on span "[PERSON_NAME] Performance" at bounding box center [128, 723] width 139 height 18
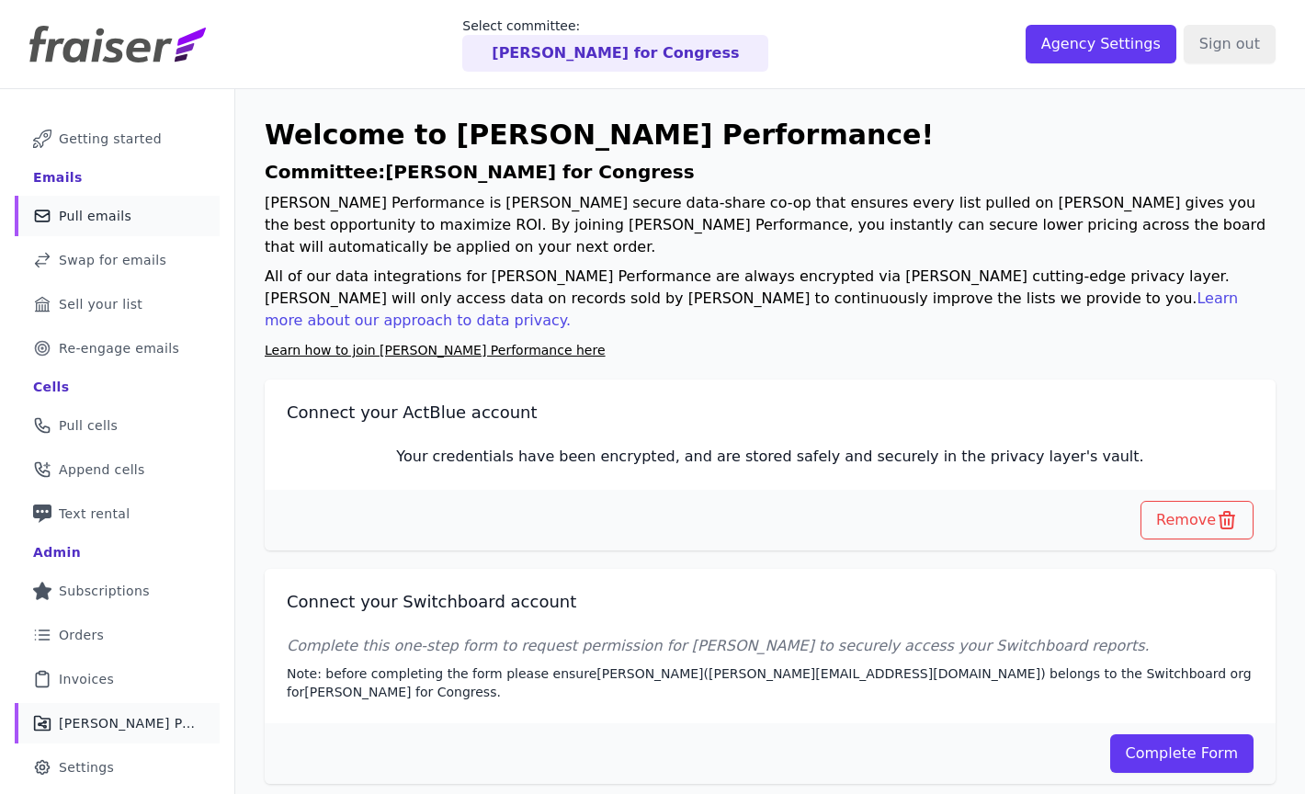
click at [154, 203] on link "Mail Icon Outline of a mail envelope Pull emails" at bounding box center [117, 216] width 205 height 40
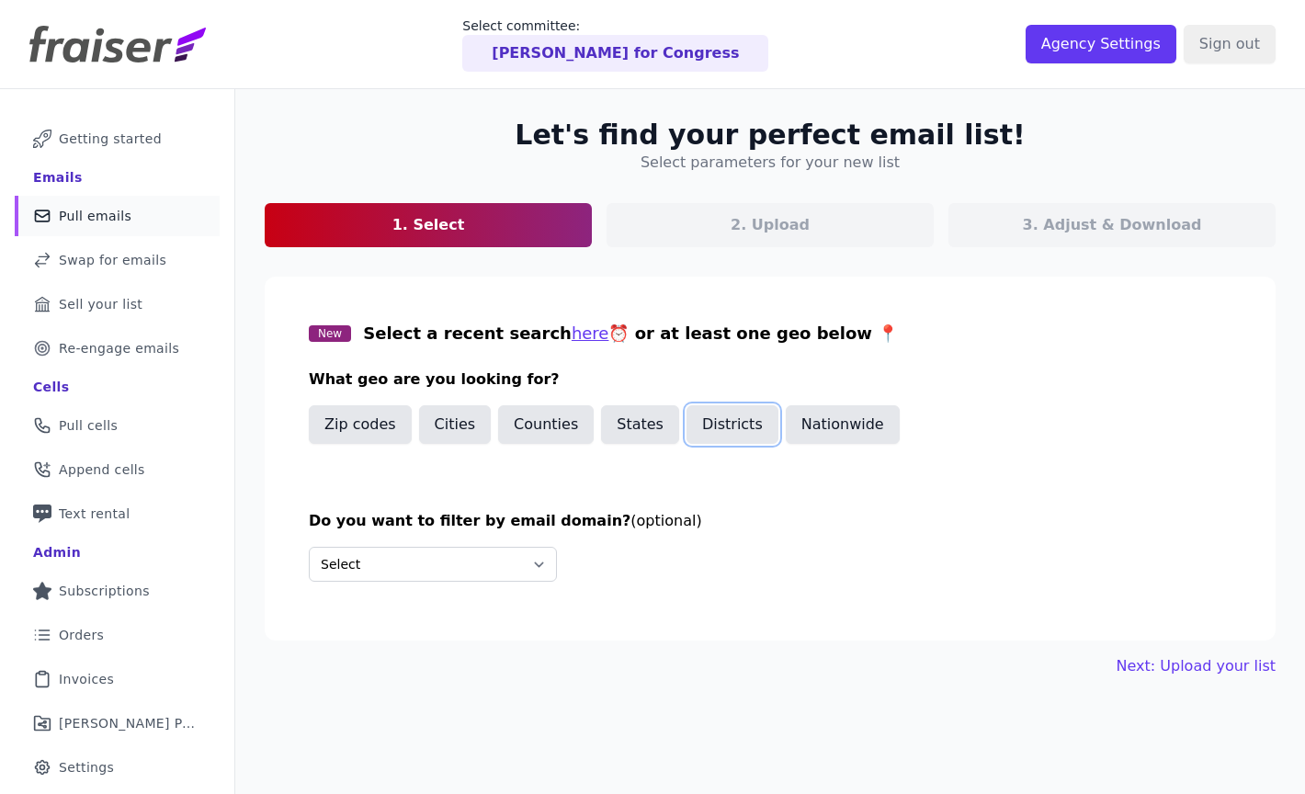
click at [689, 431] on button "Districts" at bounding box center [733, 424] width 92 height 39
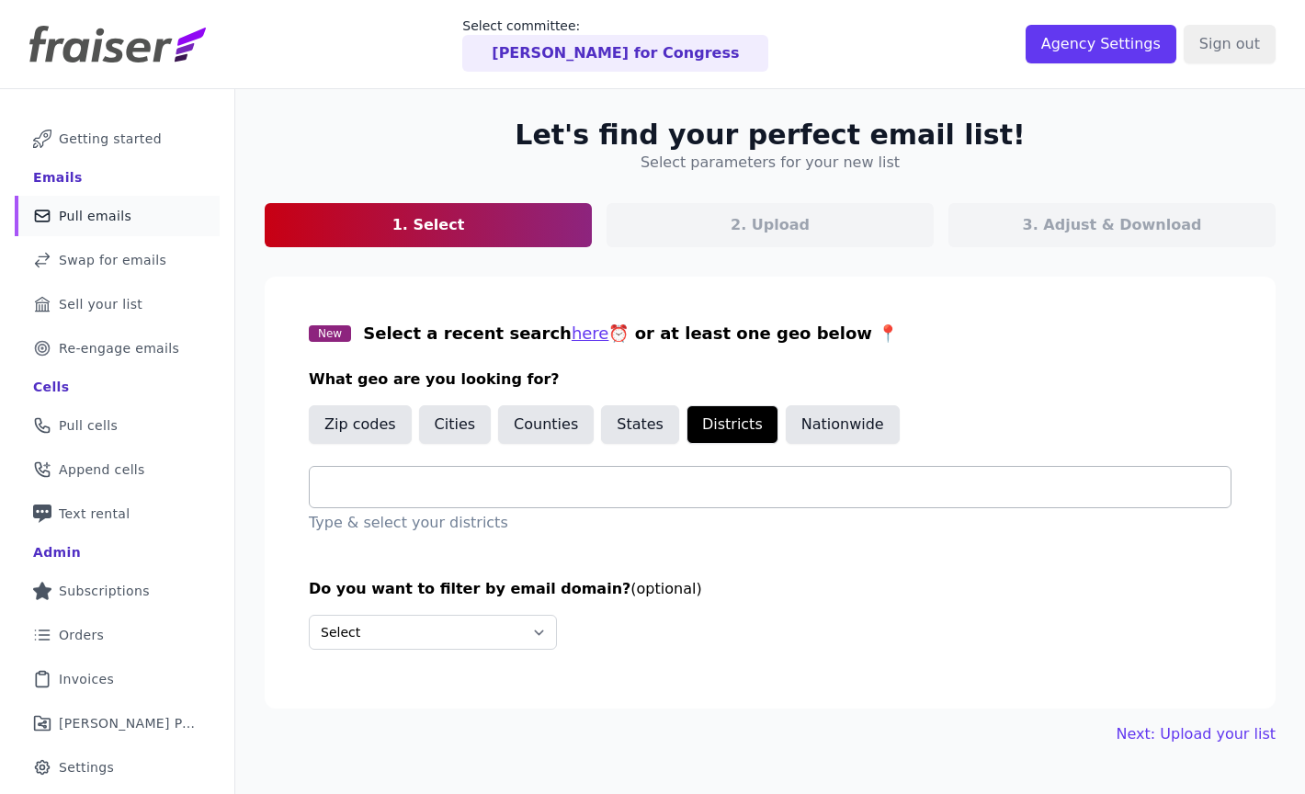
click at [522, 495] on input "text" at bounding box center [777, 487] width 906 height 22
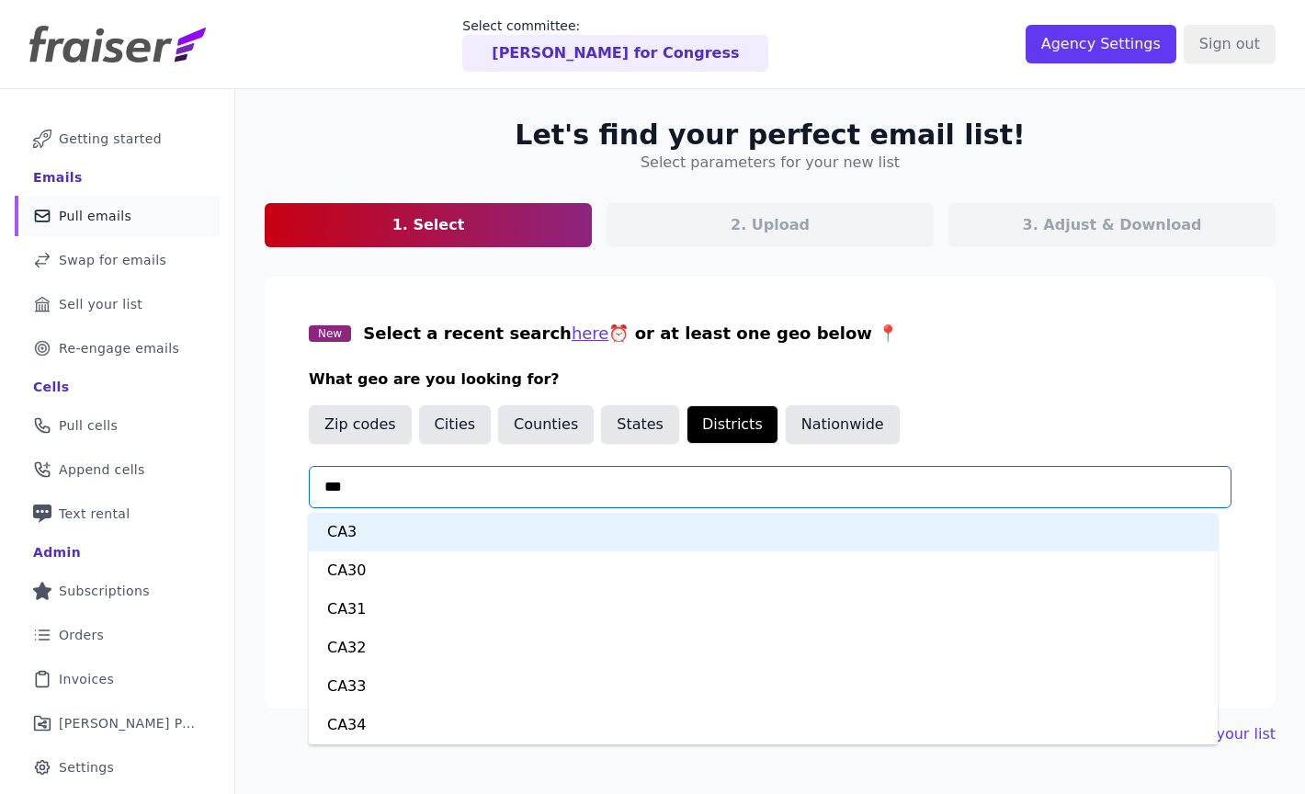
type input "****"
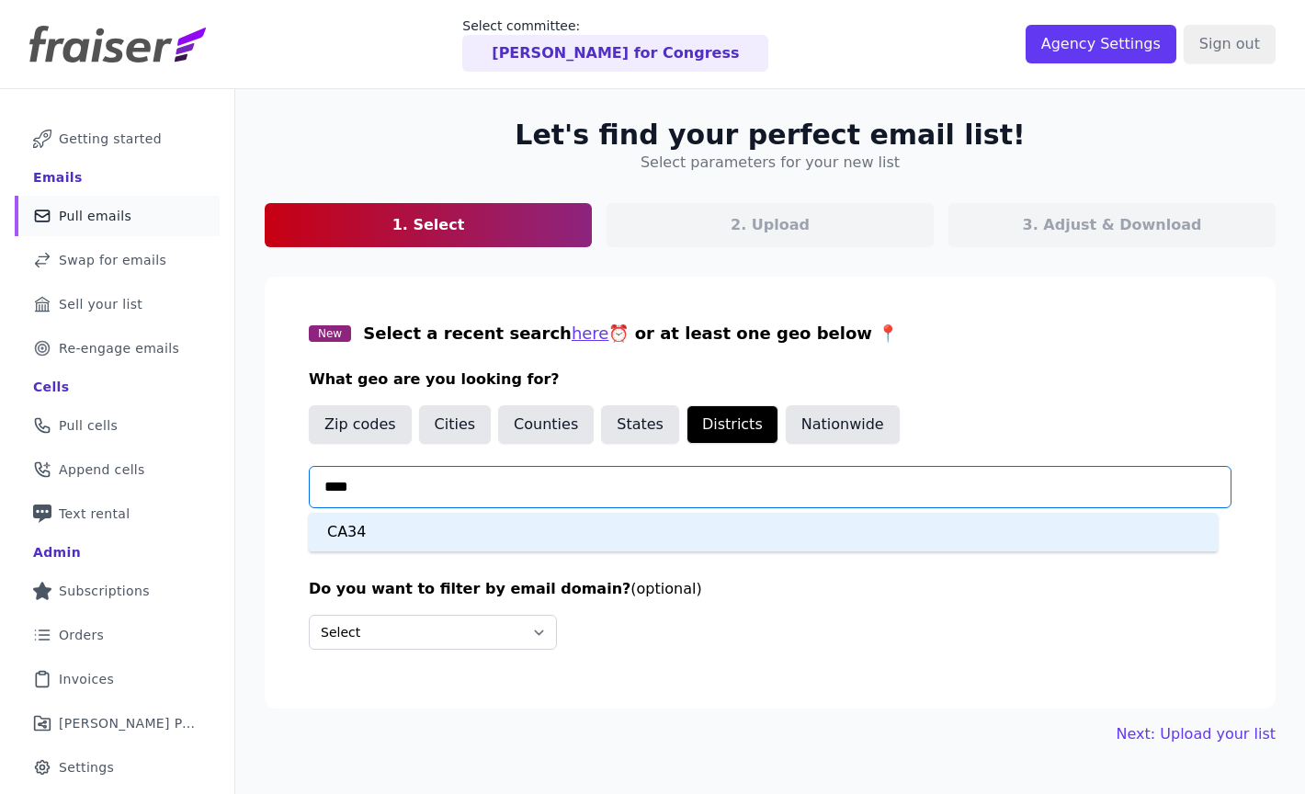
click at [441, 541] on div "CA34" at bounding box center [763, 532] width 909 height 39
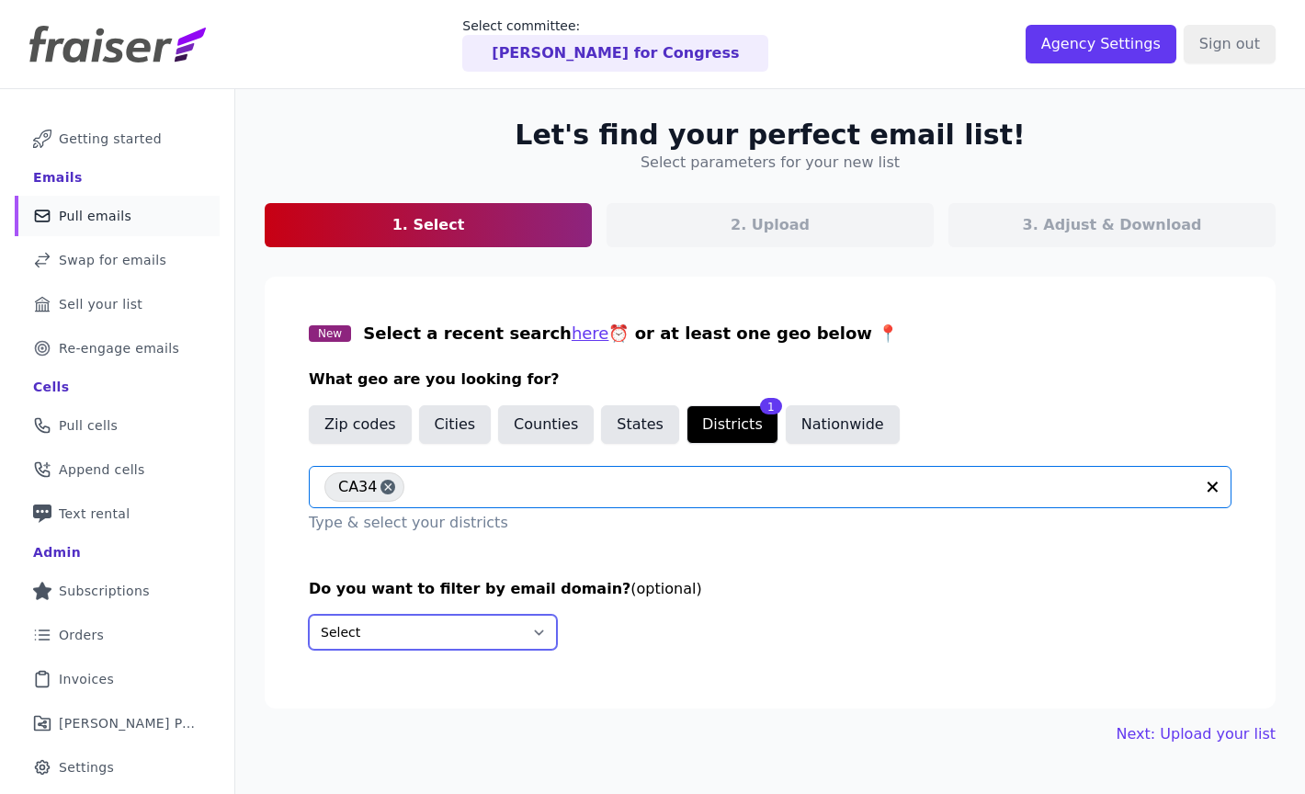
click at [445, 627] on select "Select Include only these domains Include none of these domains" at bounding box center [433, 632] width 248 height 35
select select "Exclude"
click at [309, 615] on select "Select Include only these domains Include none of these domains" at bounding box center [433, 632] width 248 height 35
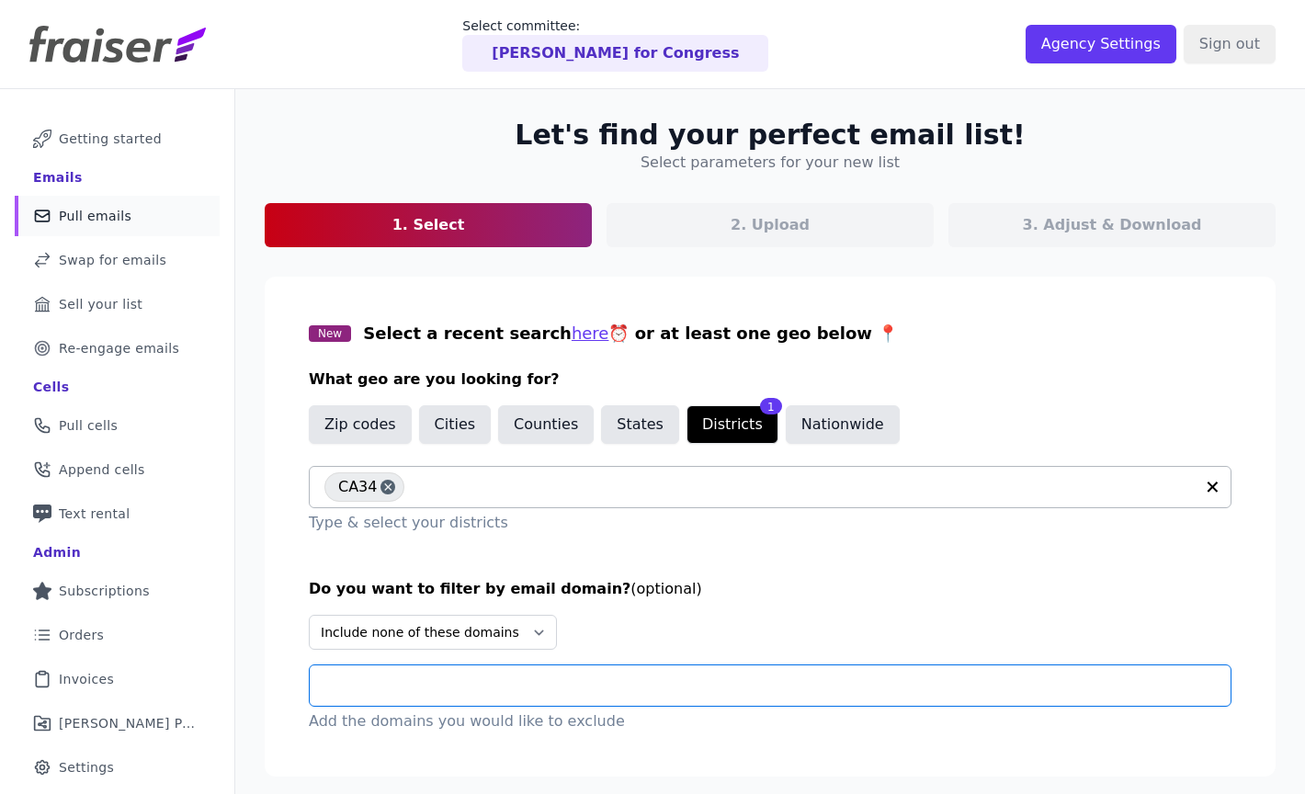
click at [445, 682] on input "text" at bounding box center [777, 686] width 906 height 22
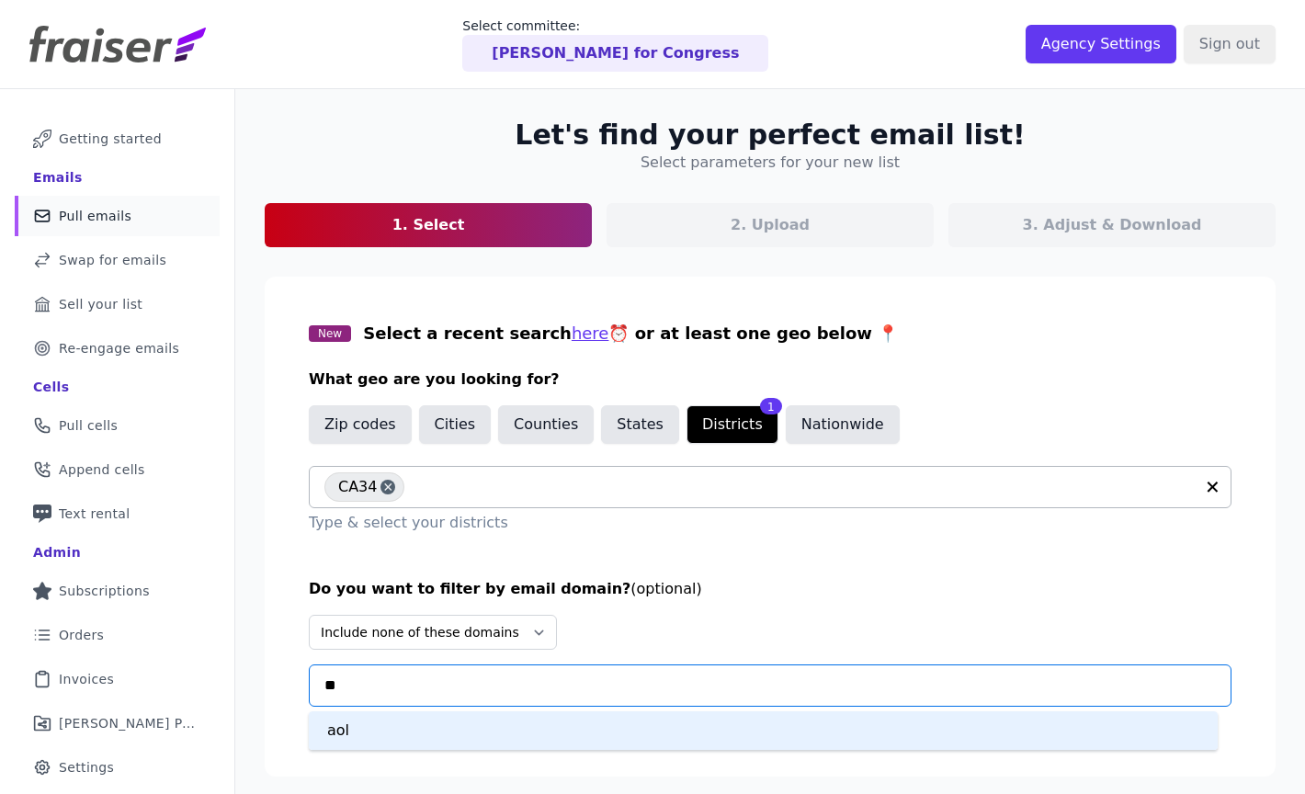
type input "***"
type input "*****"
type input "*******"
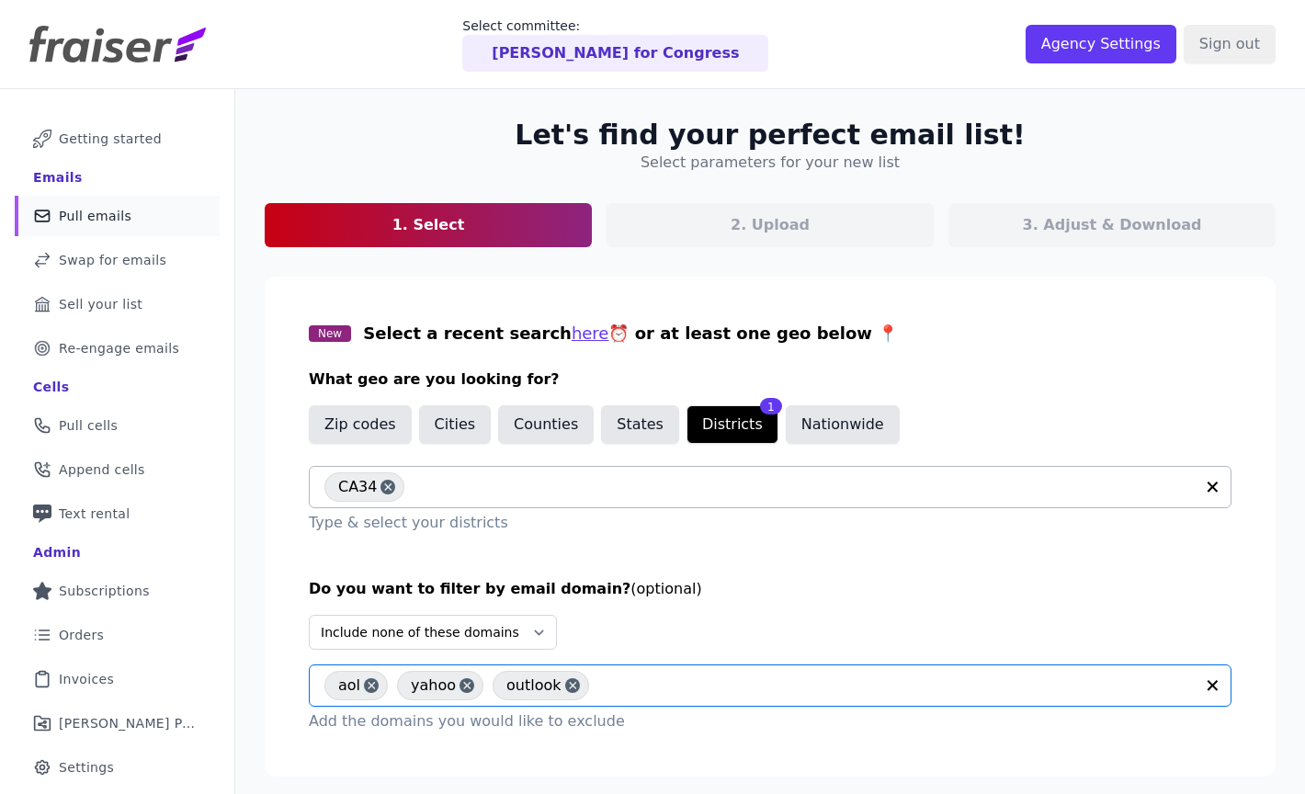
scroll to position [89, 0]
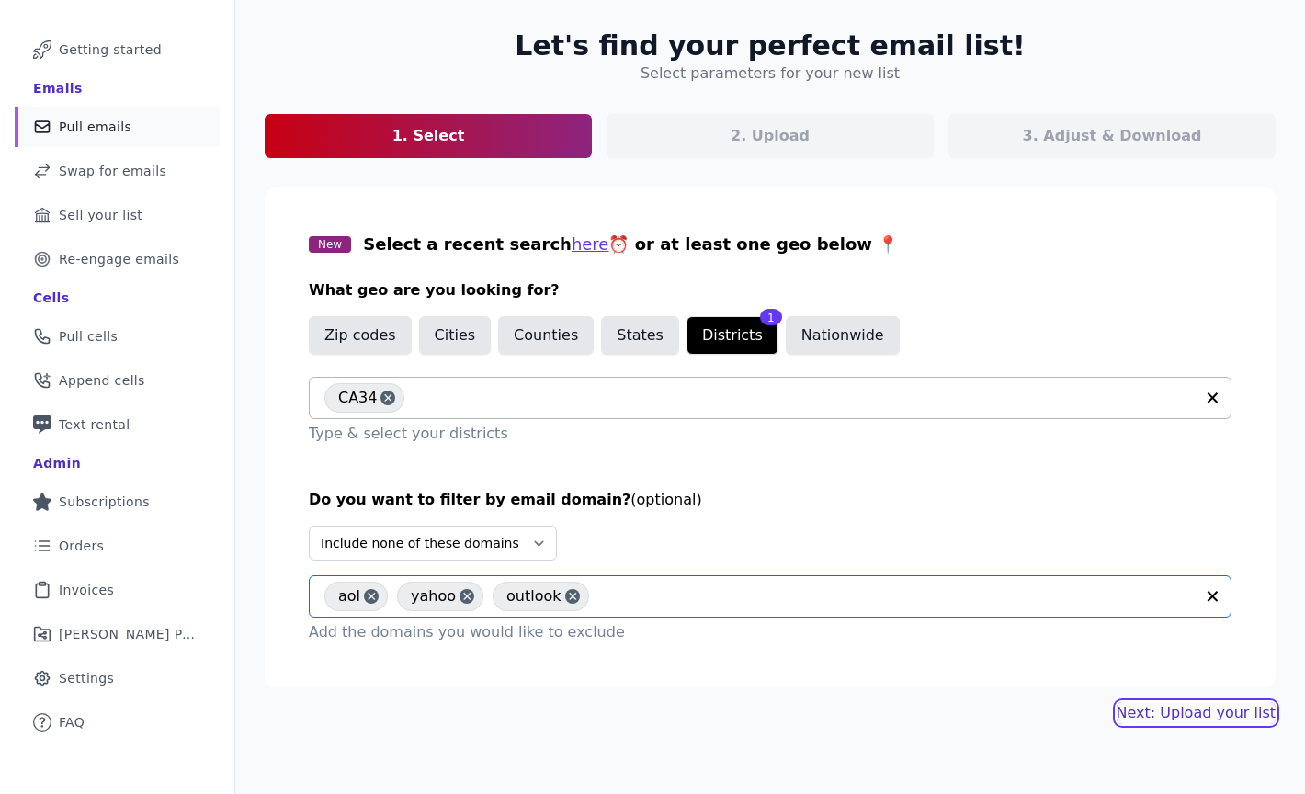
click at [1183, 717] on link "Next: Upload your list" at bounding box center [1196, 713] width 159 height 22
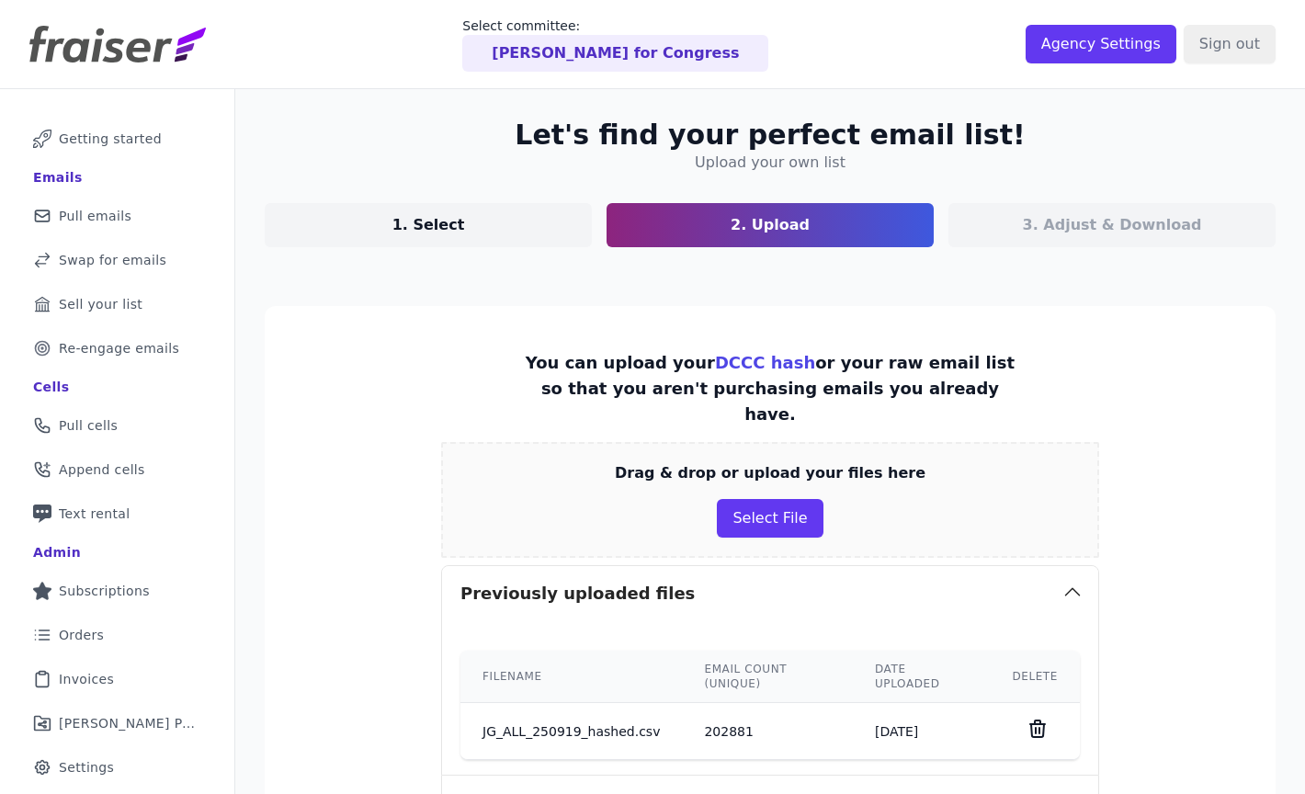
scroll to position [284, 0]
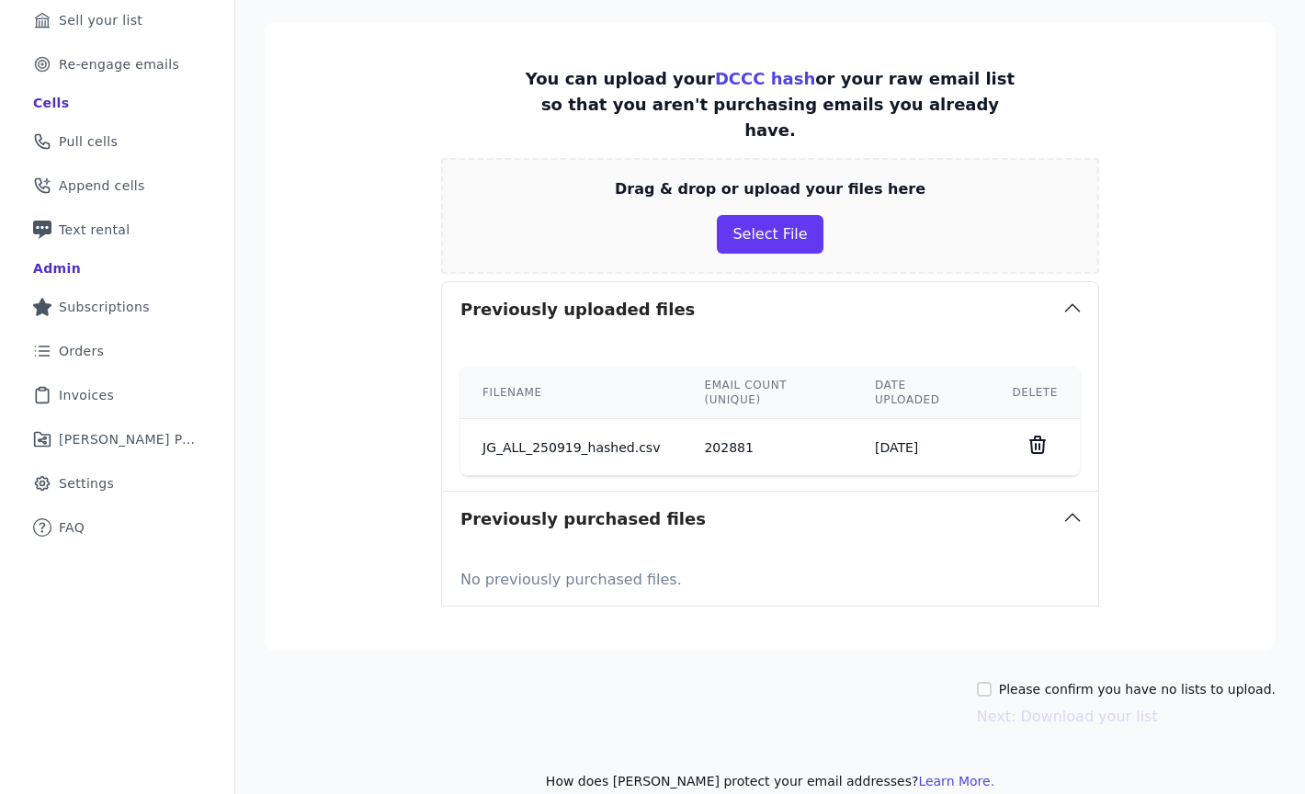
click at [949, 425] on td "[DATE]" at bounding box center [921, 447] width 137 height 57
click at [991, 682] on input "Please confirm you have no lists to upload." at bounding box center [984, 689] width 15 height 15
checkbox input "true"
click at [1076, 706] on button "Next: Download your list" at bounding box center [1067, 717] width 181 height 22
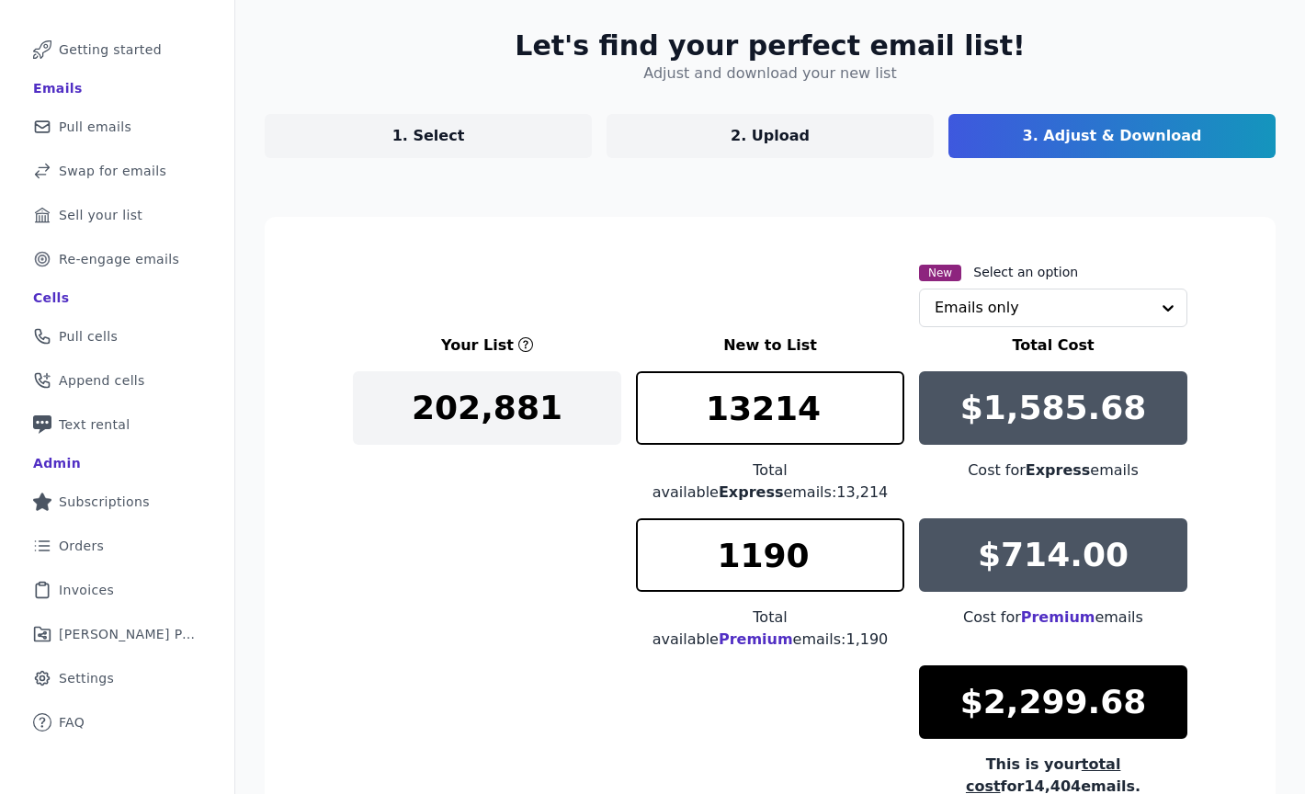
scroll to position [265, 0]
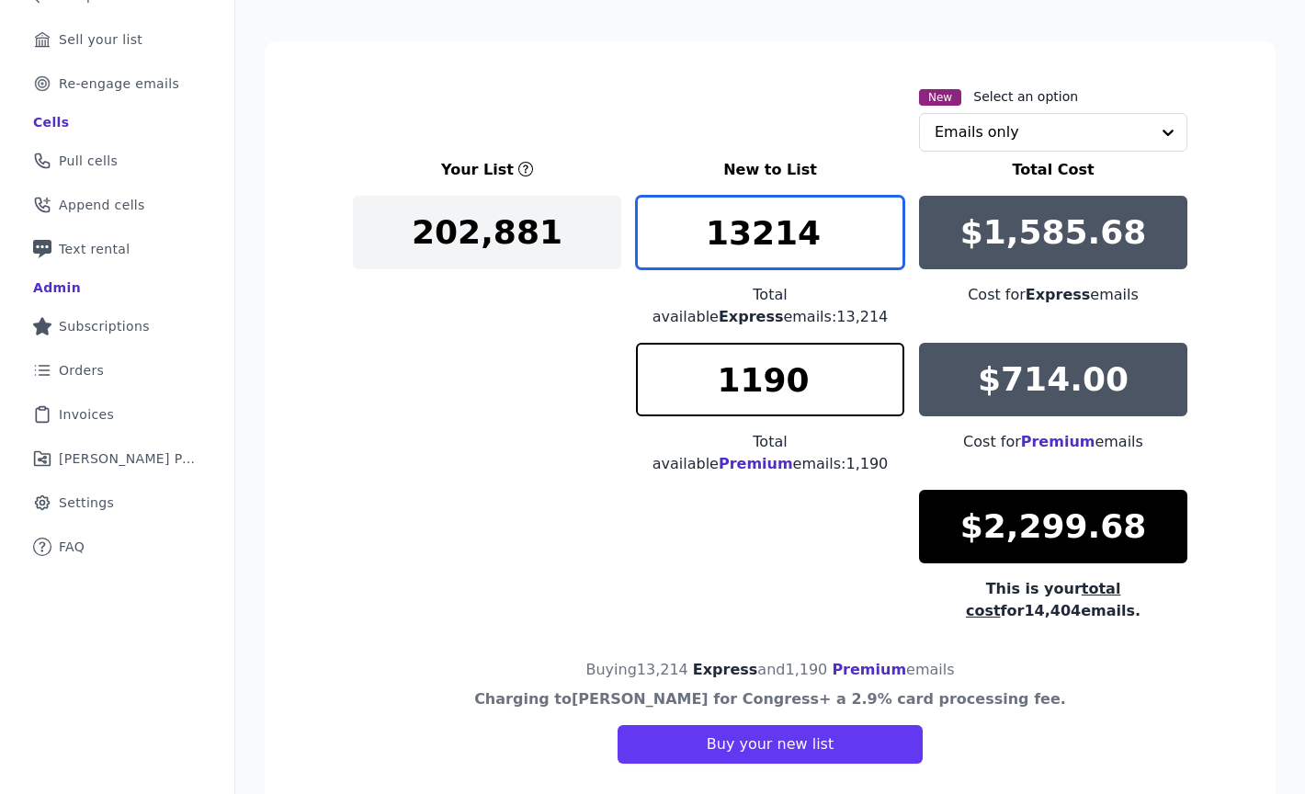
click at [822, 219] on input "13214" at bounding box center [770, 233] width 268 height 74
type input "1"
click at [784, 241] on input "6500" at bounding box center [770, 233] width 268 height 74
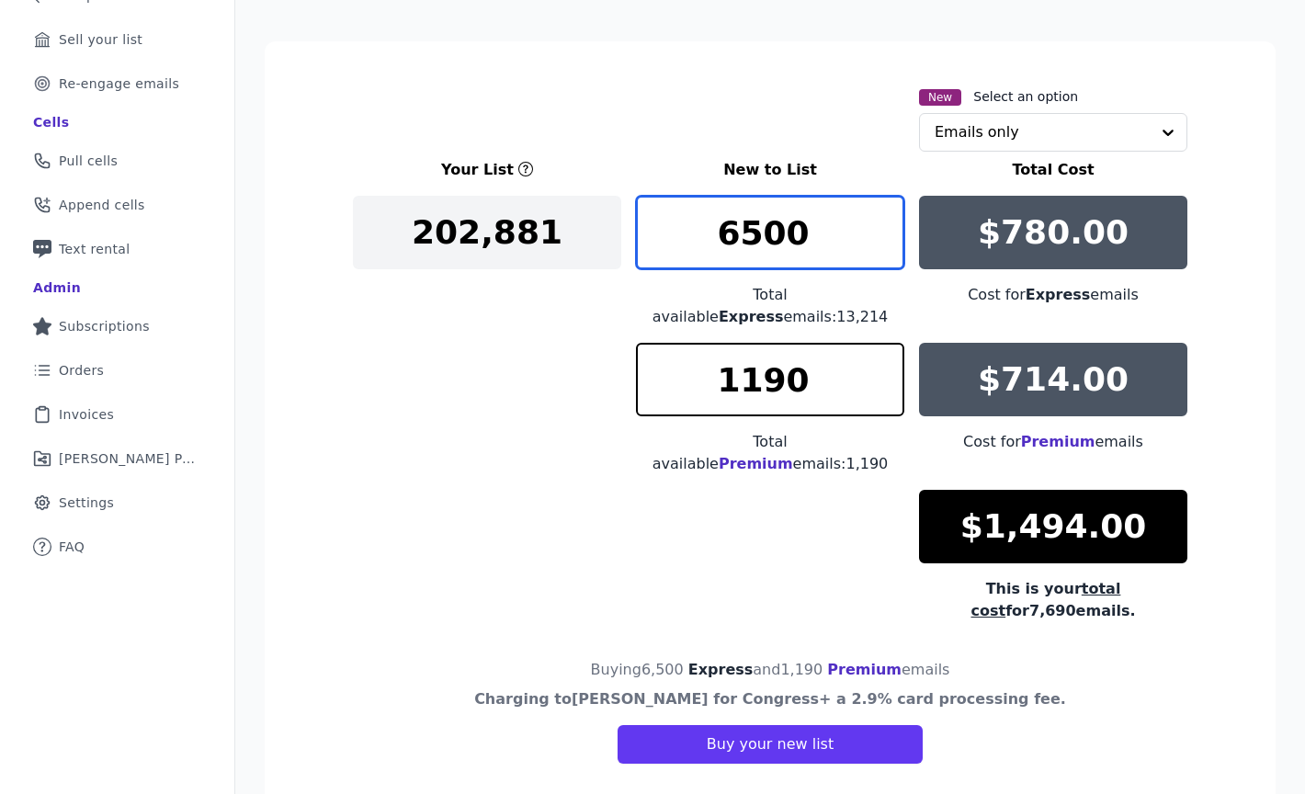
click at [784, 241] on input "6500" at bounding box center [770, 233] width 268 height 74
type input "6500"
click at [1033, 142] on input "text" at bounding box center [1042, 132] width 215 height 37
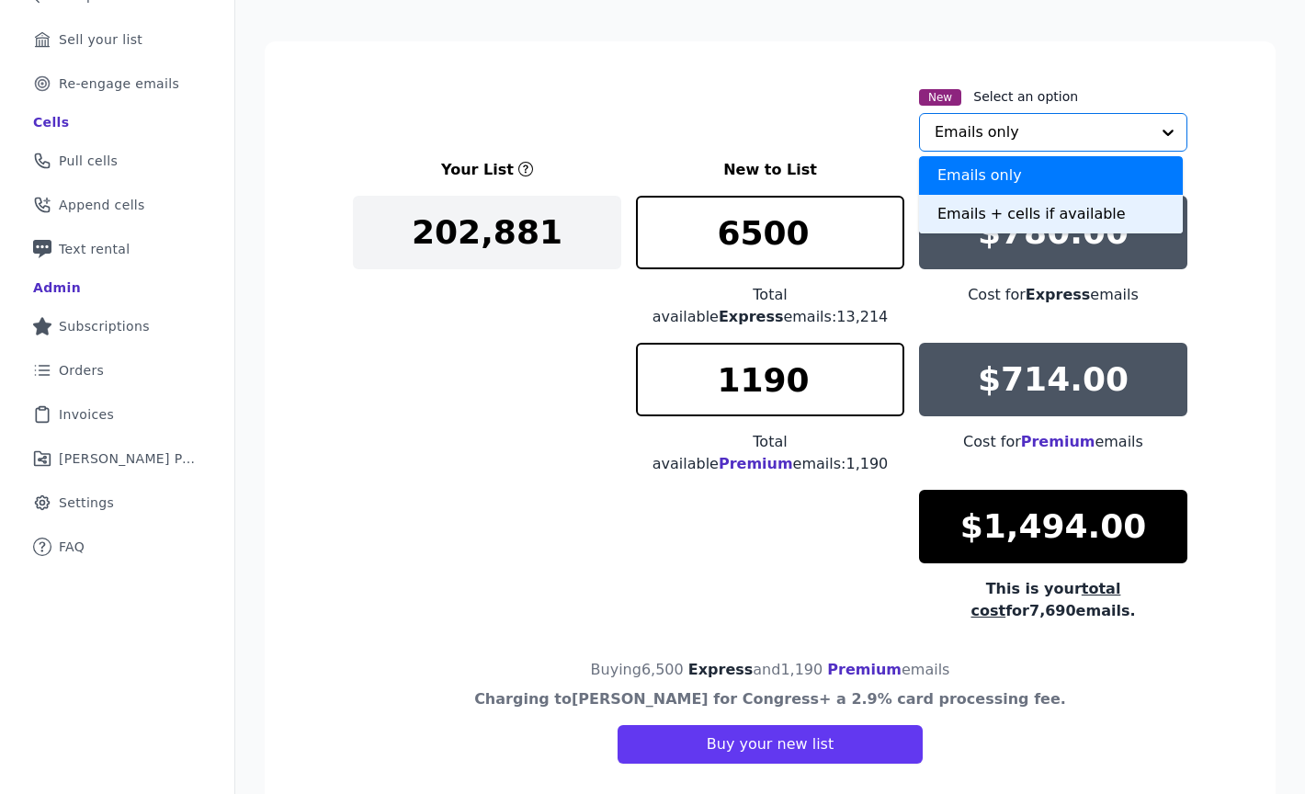
click at [970, 208] on div "Emails + cells if available" at bounding box center [1051, 214] width 264 height 39
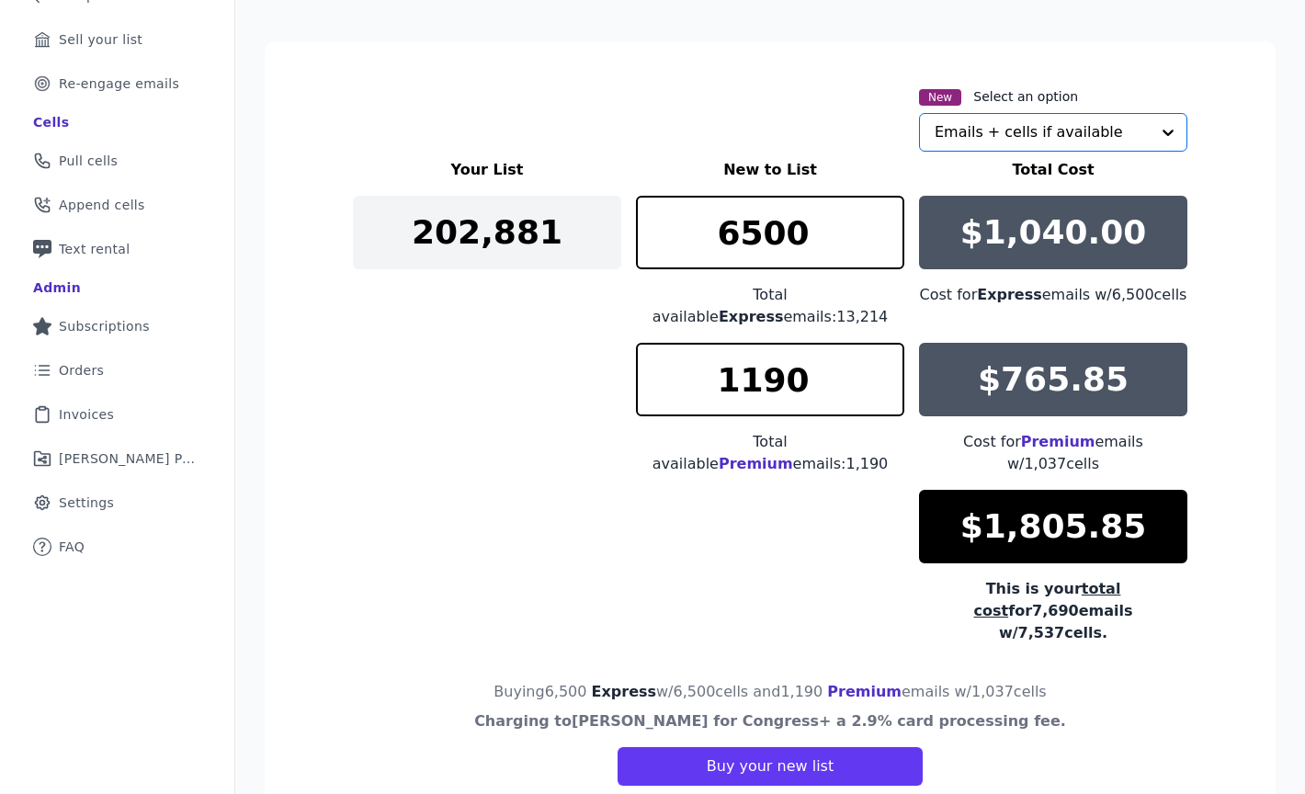
click at [963, 266] on div "$1,040.00" at bounding box center [1053, 233] width 268 height 74
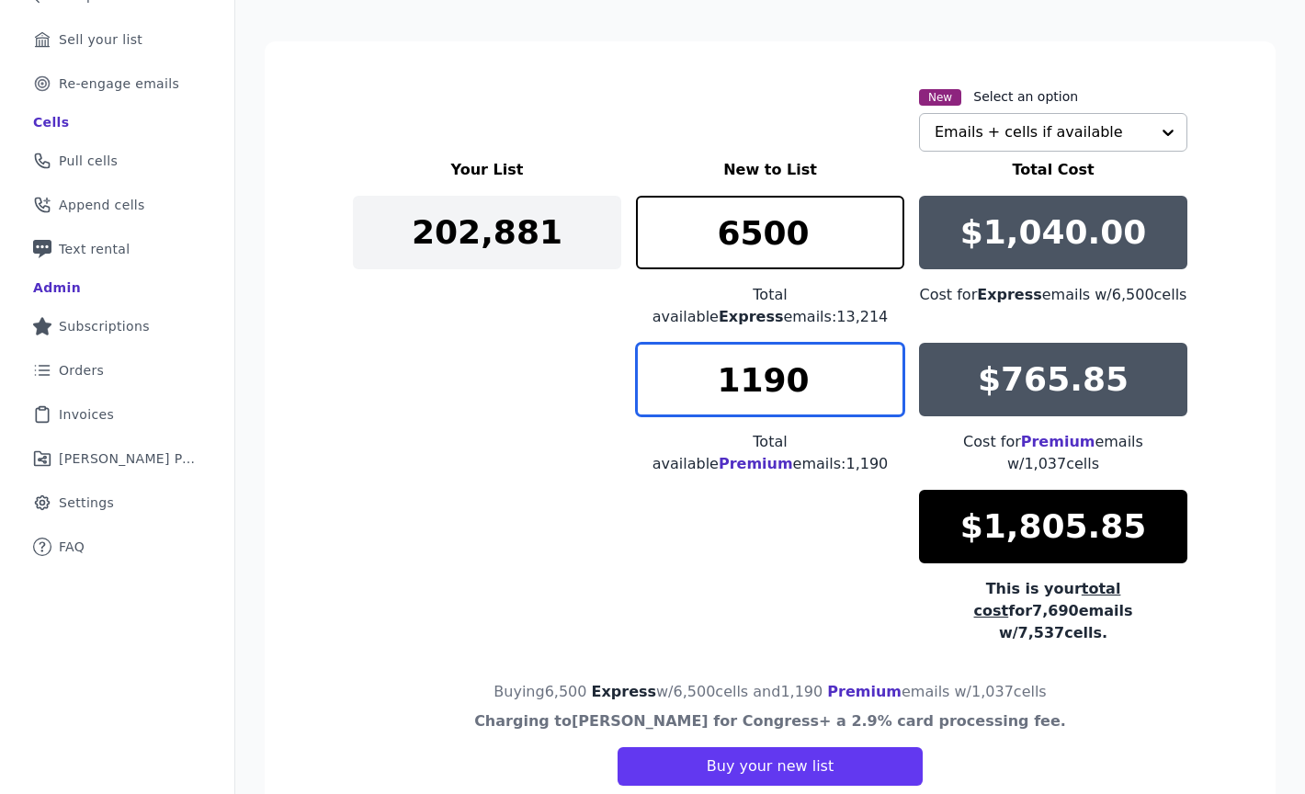
click at [839, 360] on input "1190" at bounding box center [770, 380] width 268 height 74
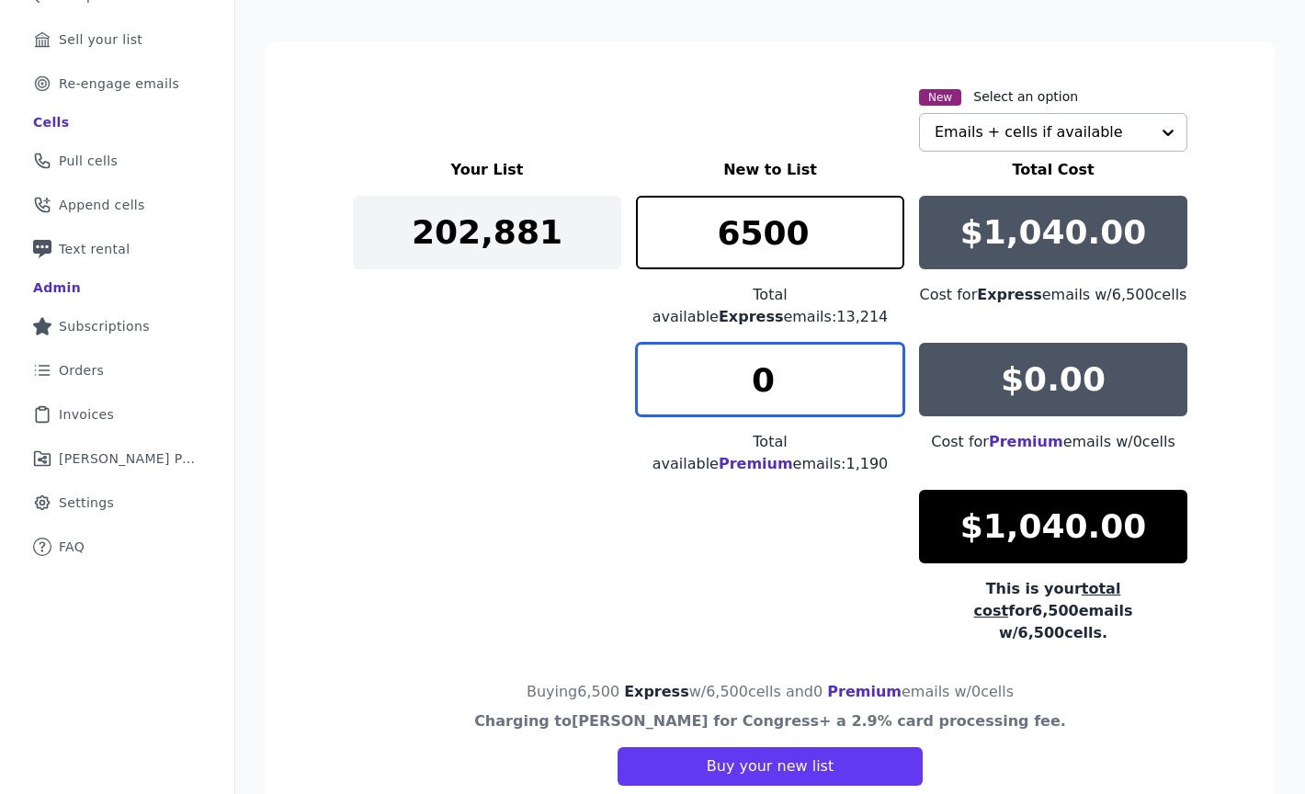
type input "0"
click at [812, 451] on div "Your List New to List Total Cost 202,881 6500 Total available Express emails: 1…" at bounding box center [770, 401] width 835 height 485
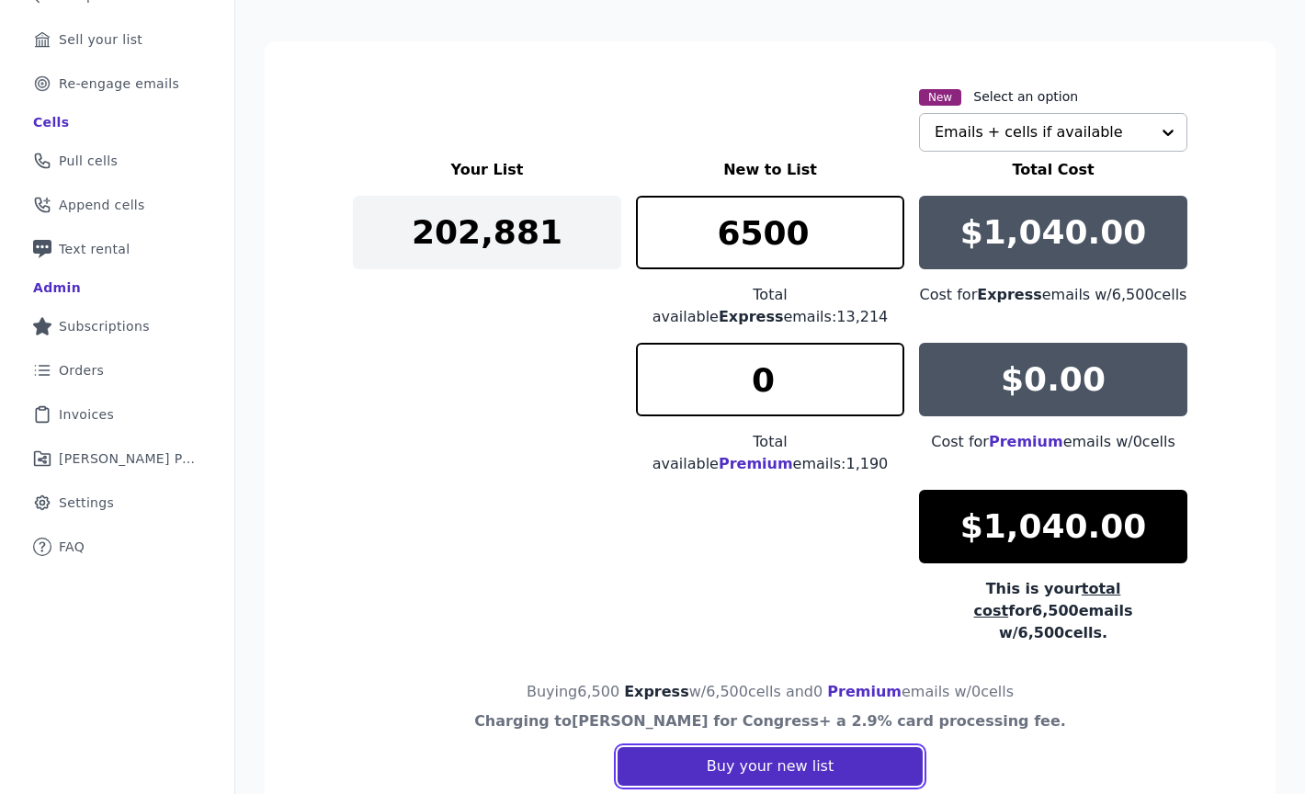
click at [760, 747] on button "Buy your new list" at bounding box center [770, 766] width 305 height 39
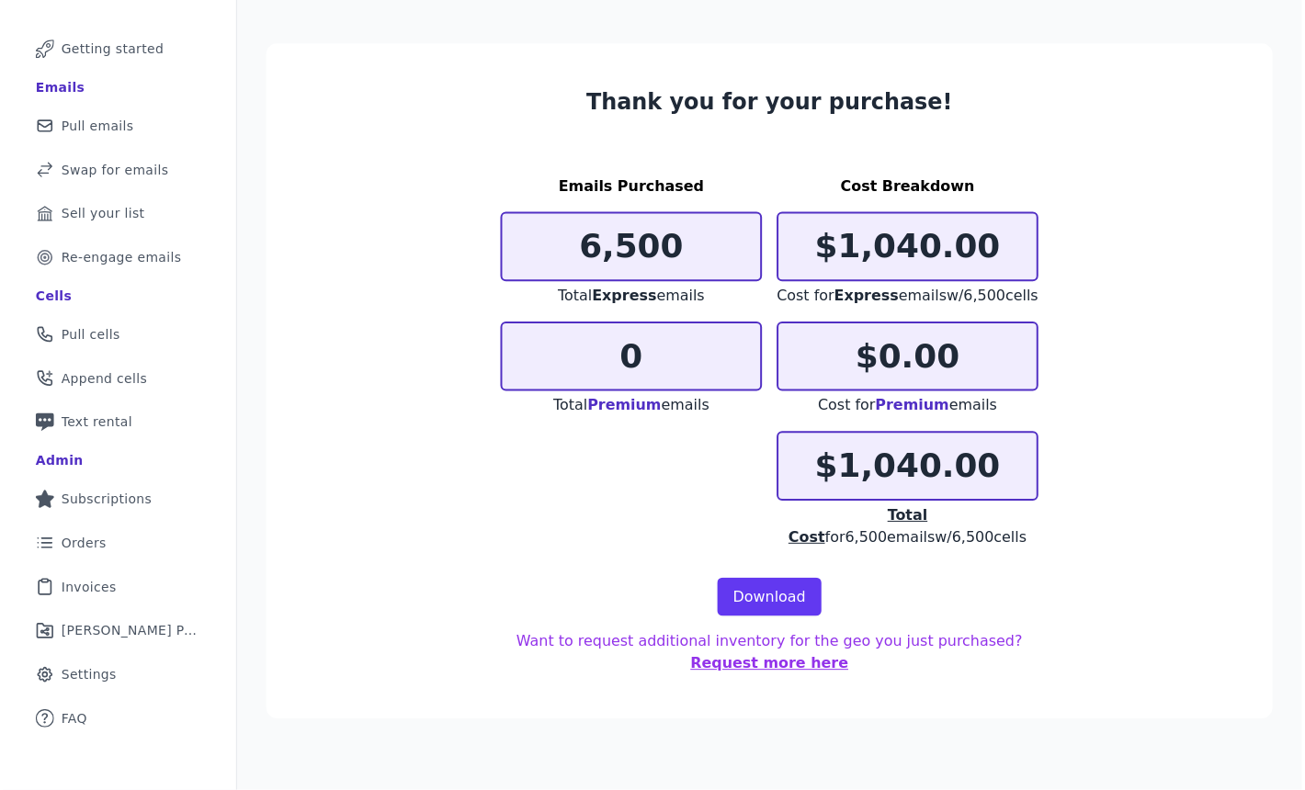
scroll to position [89, 0]
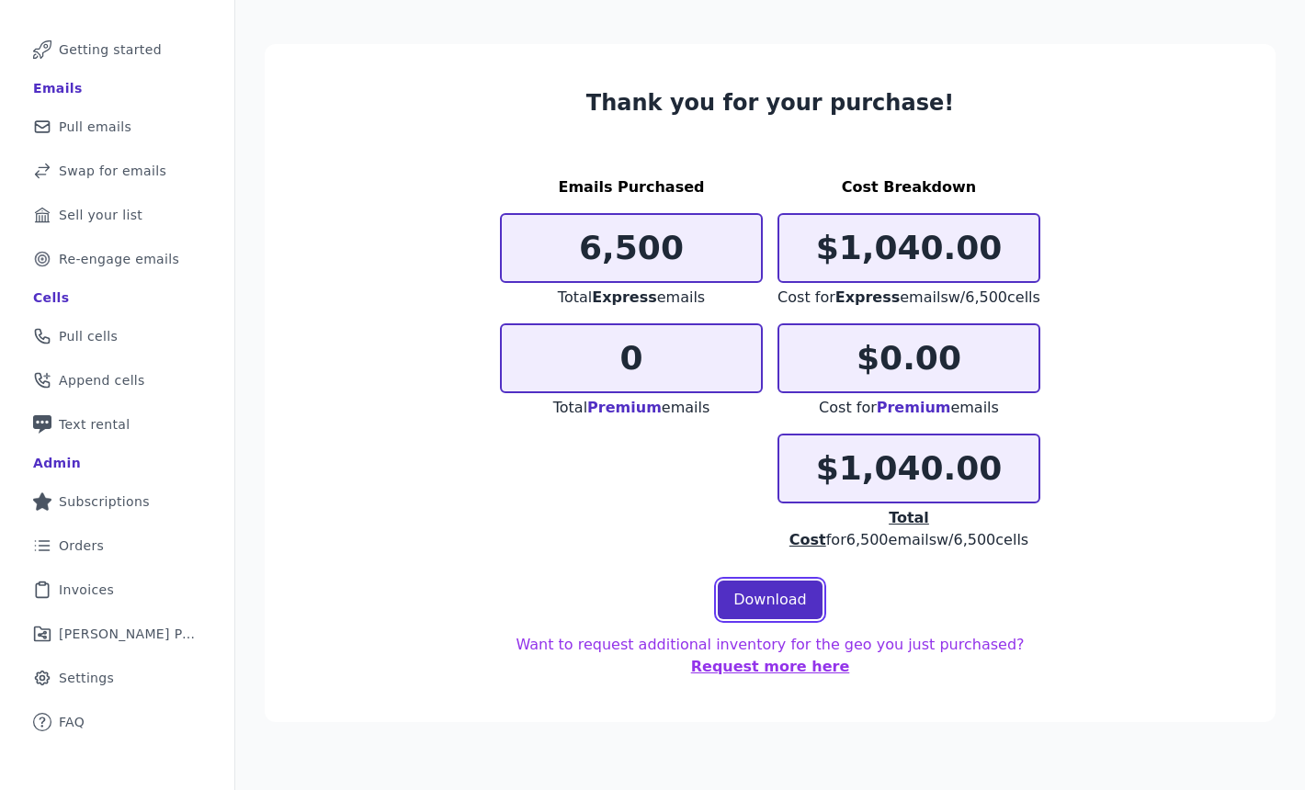
click at [801, 615] on link "Download" at bounding box center [770, 600] width 105 height 39
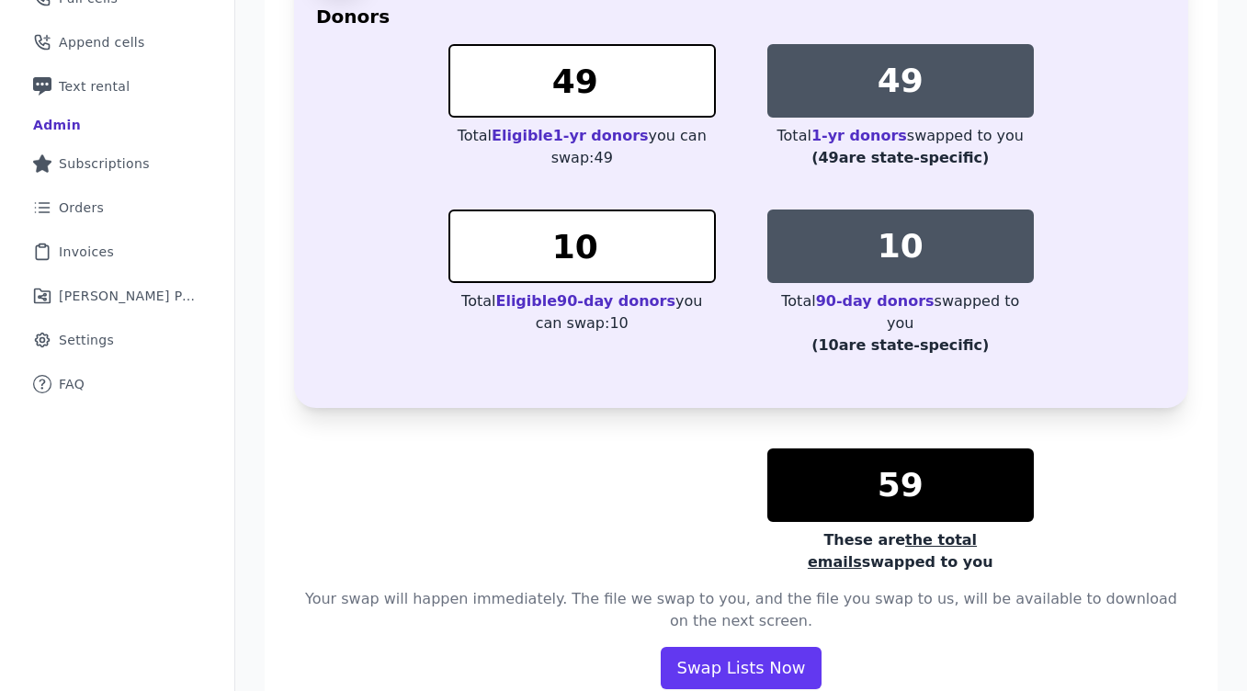
scroll to position [462, 0]
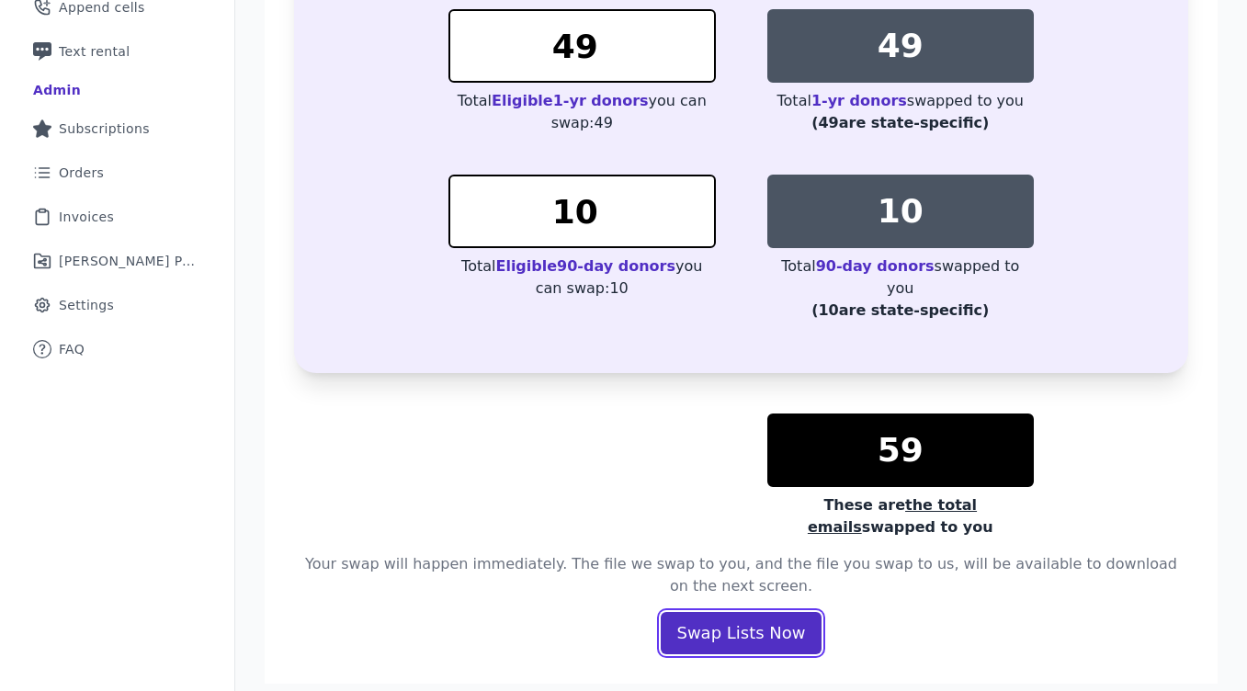
click at [754, 612] on button "Swap Lists Now" at bounding box center [741, 633] width 160 height 42
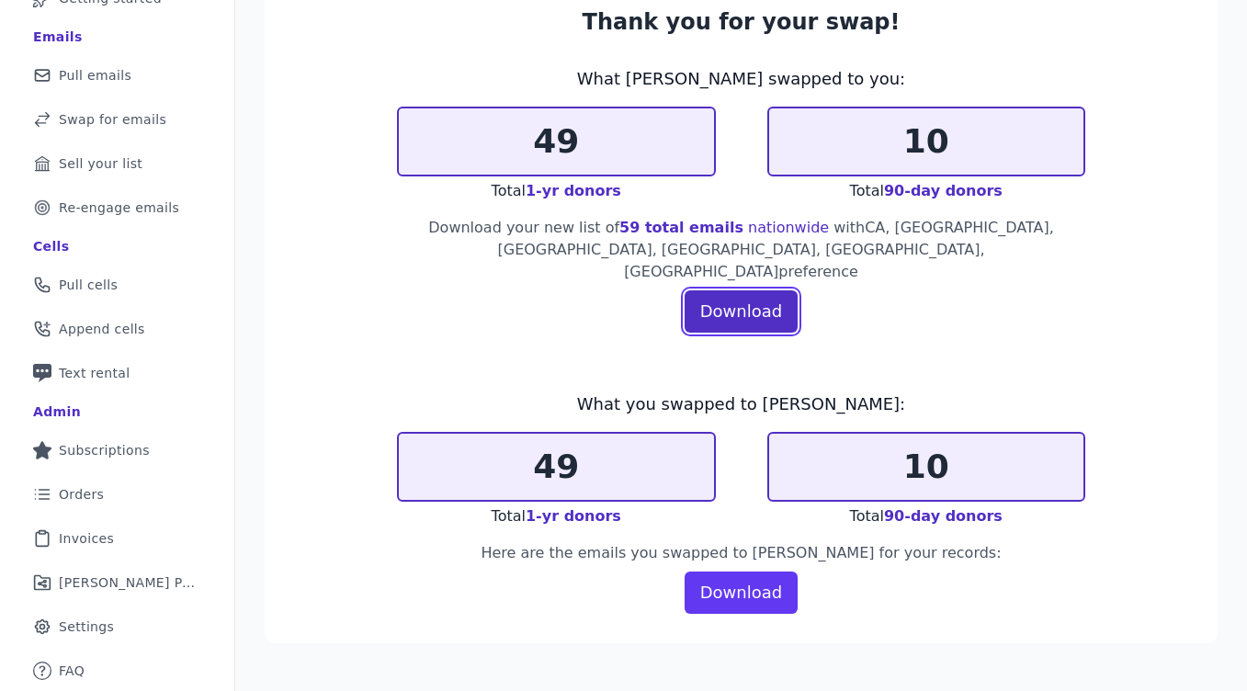
click at [730, 290] on link "Download" at bounding box center [741, 311] width 113 height 42
